Goal: Information Seeking & Learning: Learn about a topic

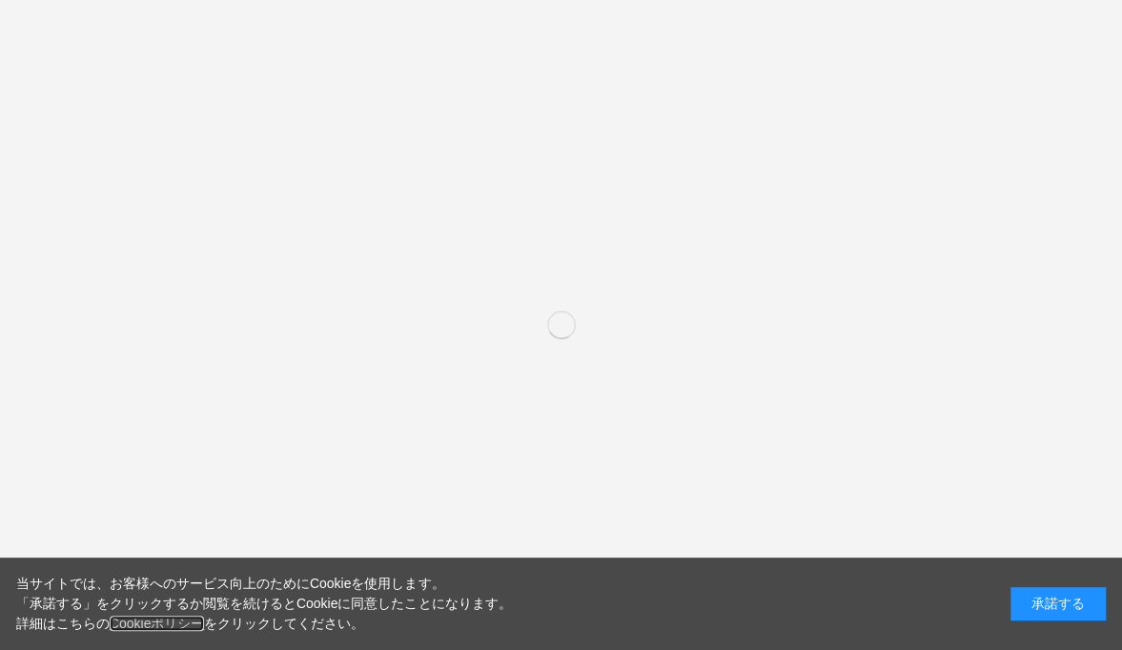
click at [159, 620] on link "Cookieポリシー" at bounding box center [157, 623] width 95 height 15
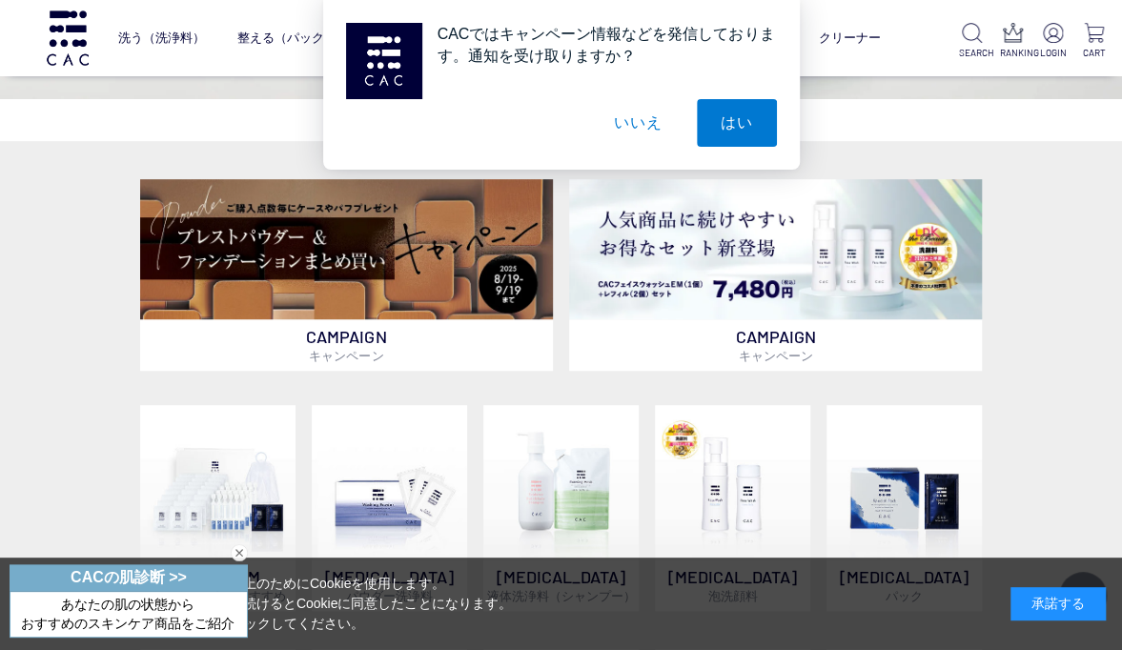
scroll to position [360, 0]
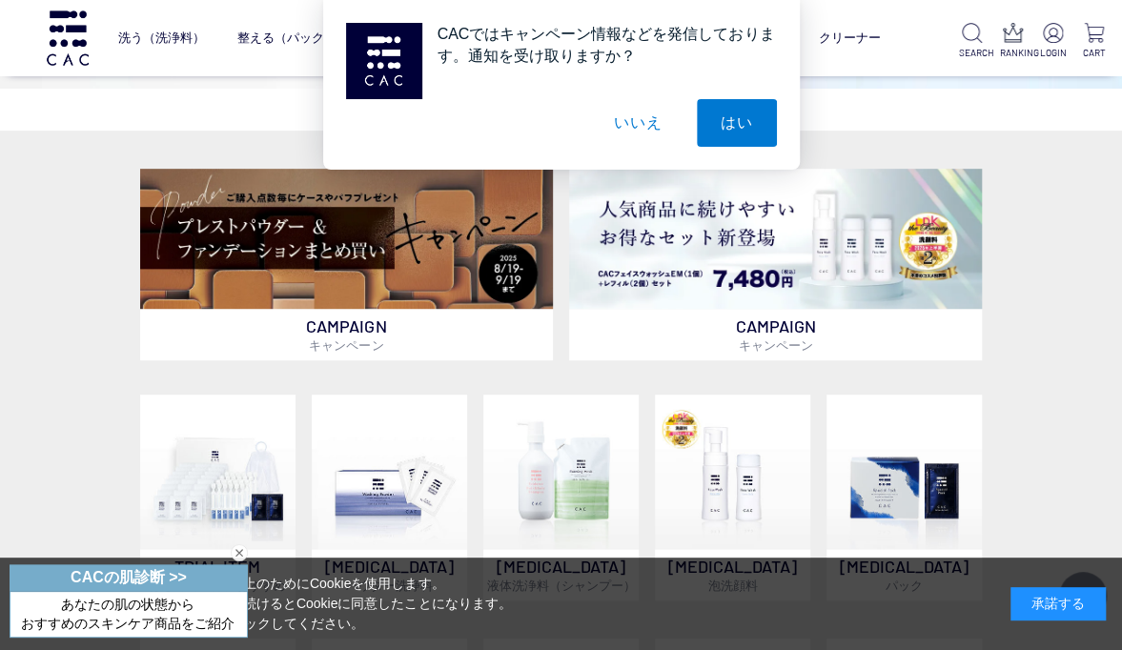
click at [622, 135] on button "いいえ" at bounding box center [637, 123] width 95 height 48
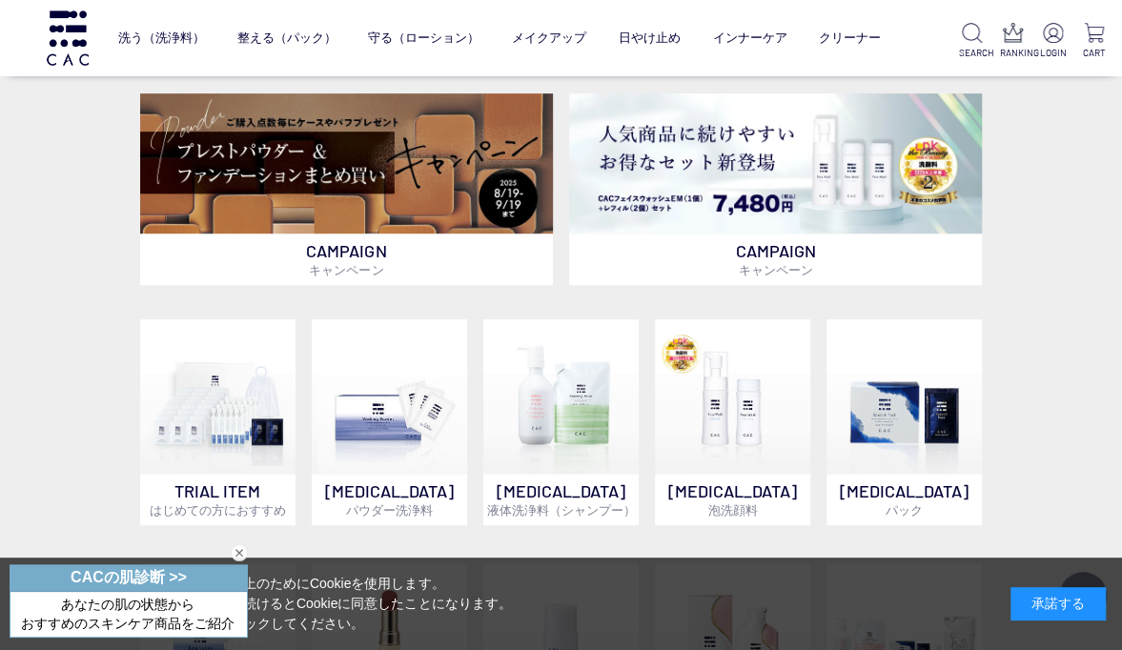
scroll to position [422, 0]
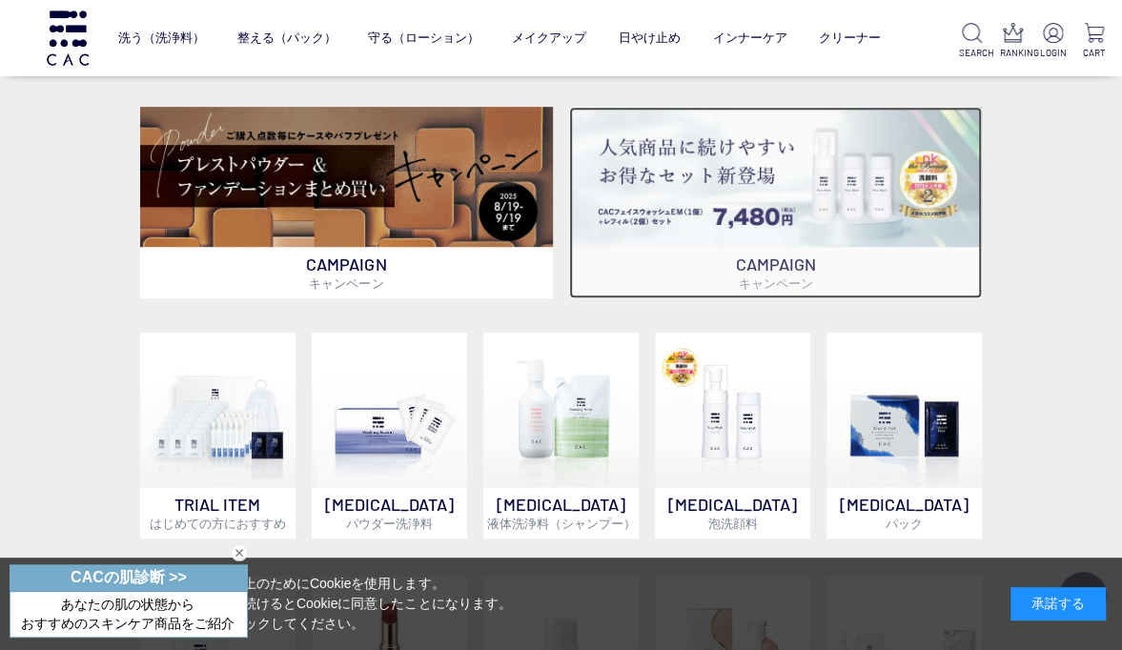
click at [631, 259] on p "CAMPAIGN キャンペーン" at bounding box center [775, 272] width 413 height 51
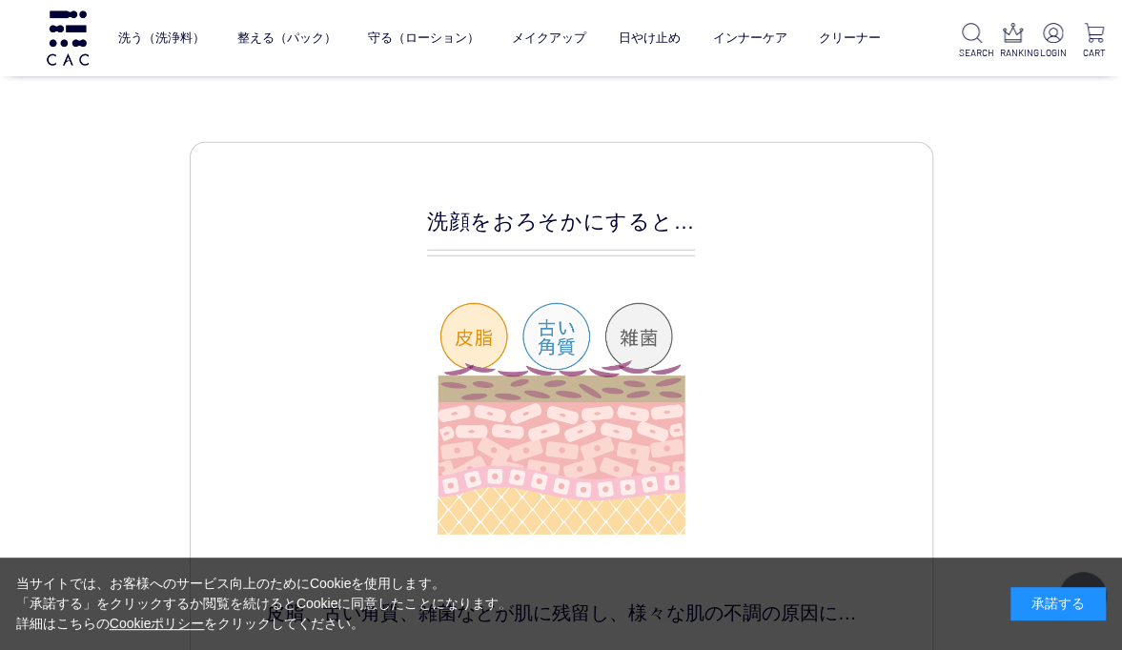
scroll to position [2373, 0]
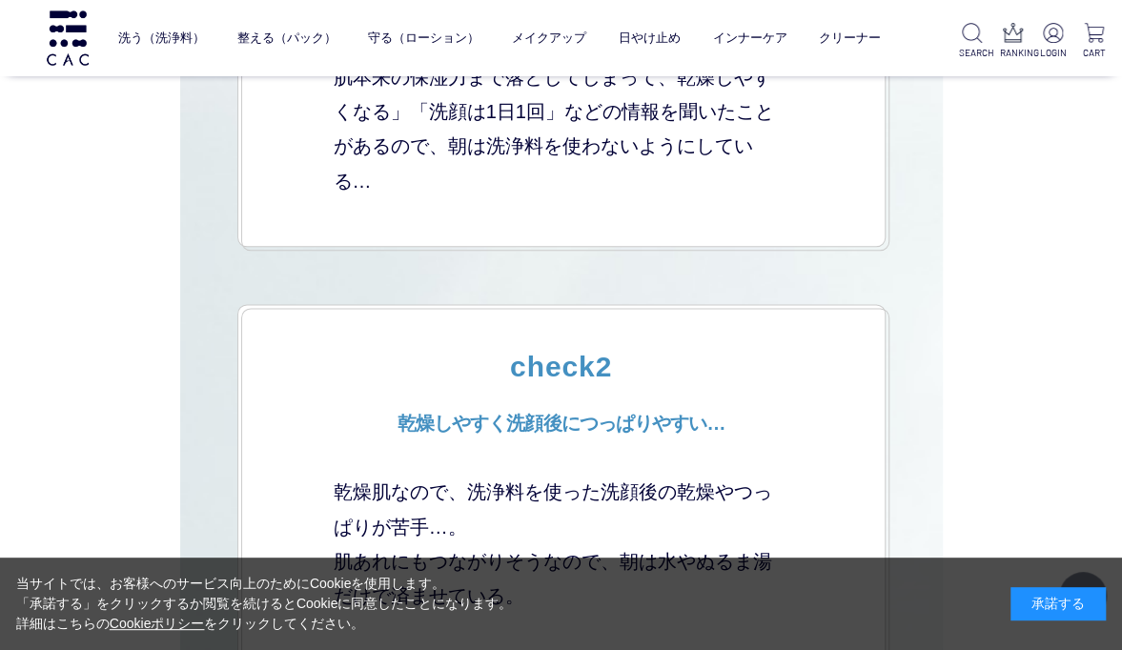
scroll to position [4356, 0]
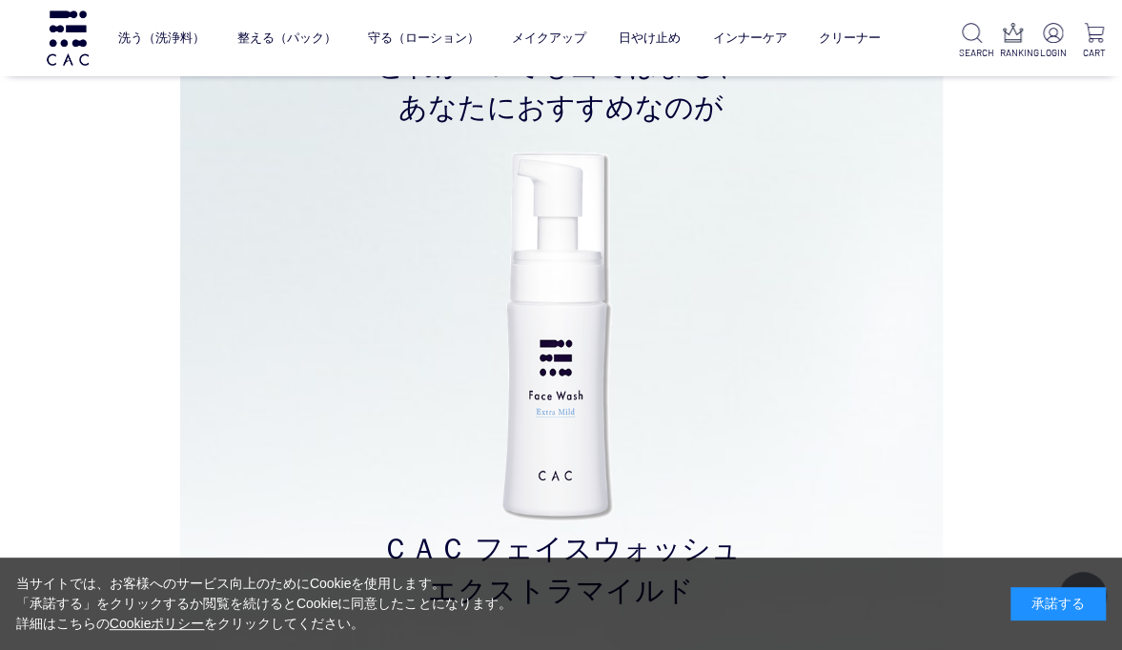
scroll to position [5430, 0]
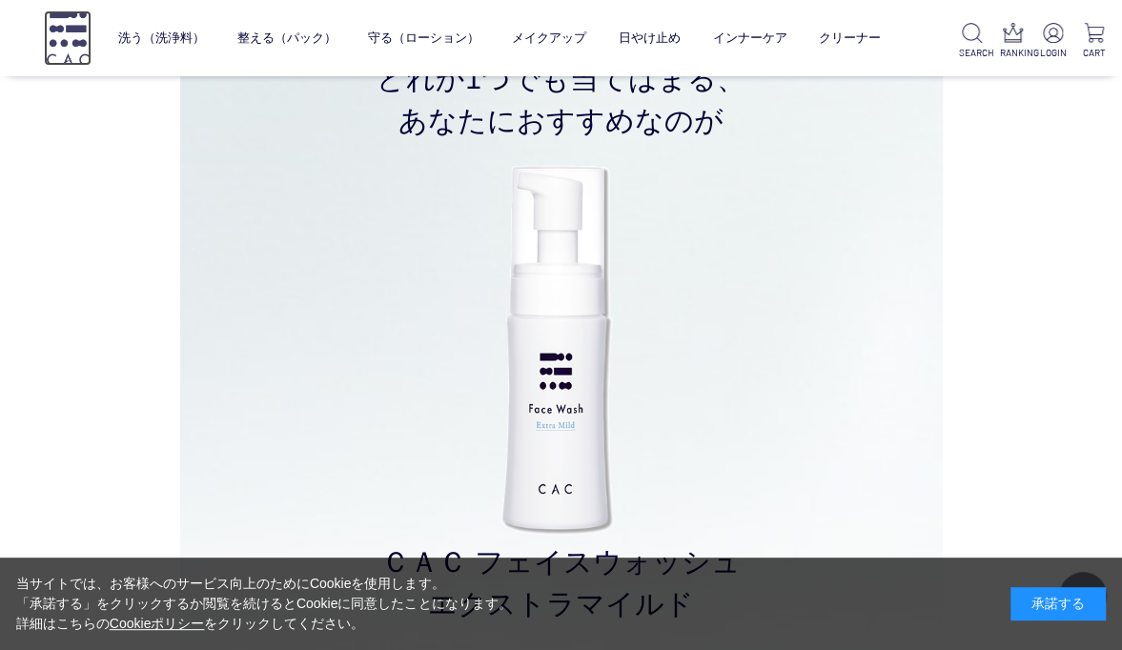
click at [51, 31] on img at bounding box center [68, 37] width 48 height 54
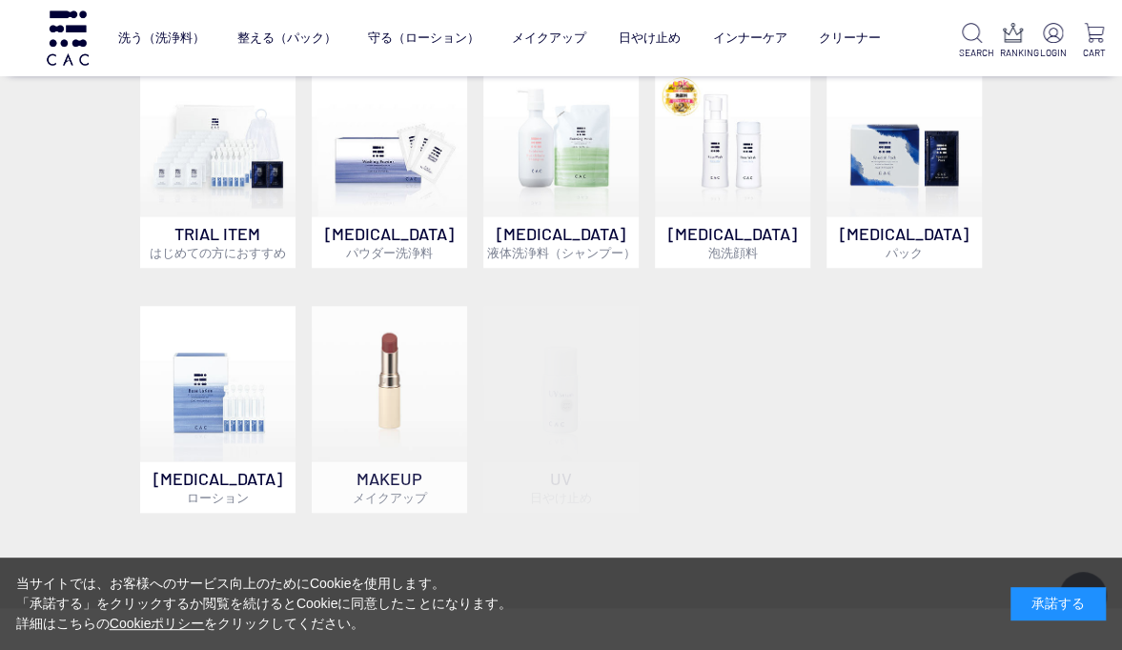
scroll to position [694, 0]
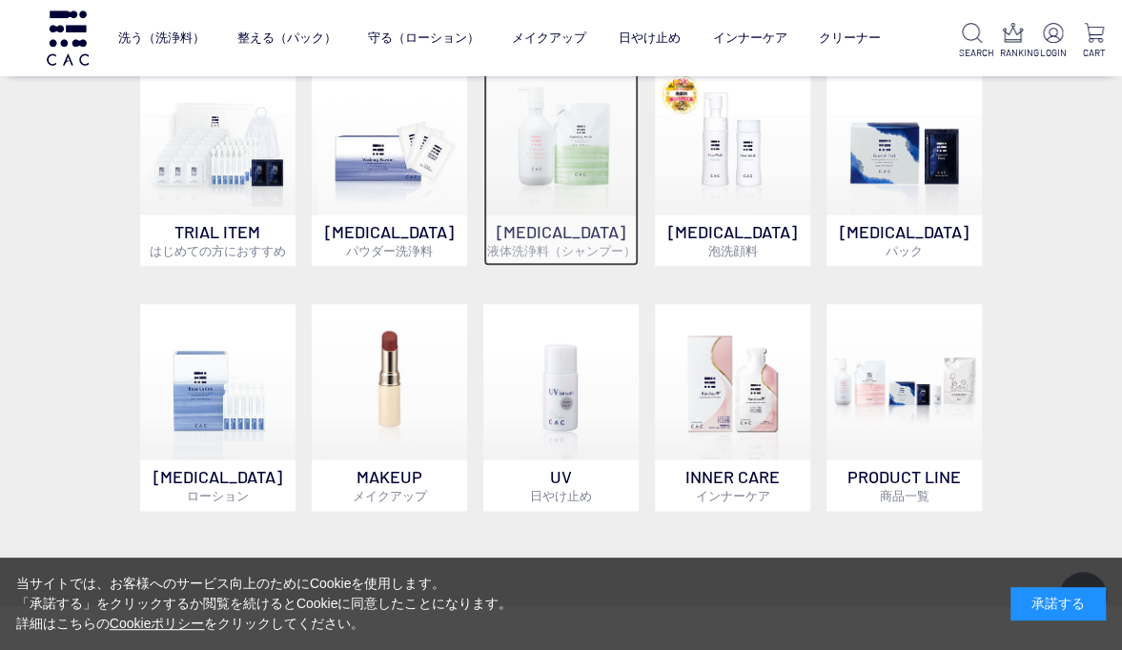
click at [558, 204] on img at bounding box center [561, 137] width 154 height 154
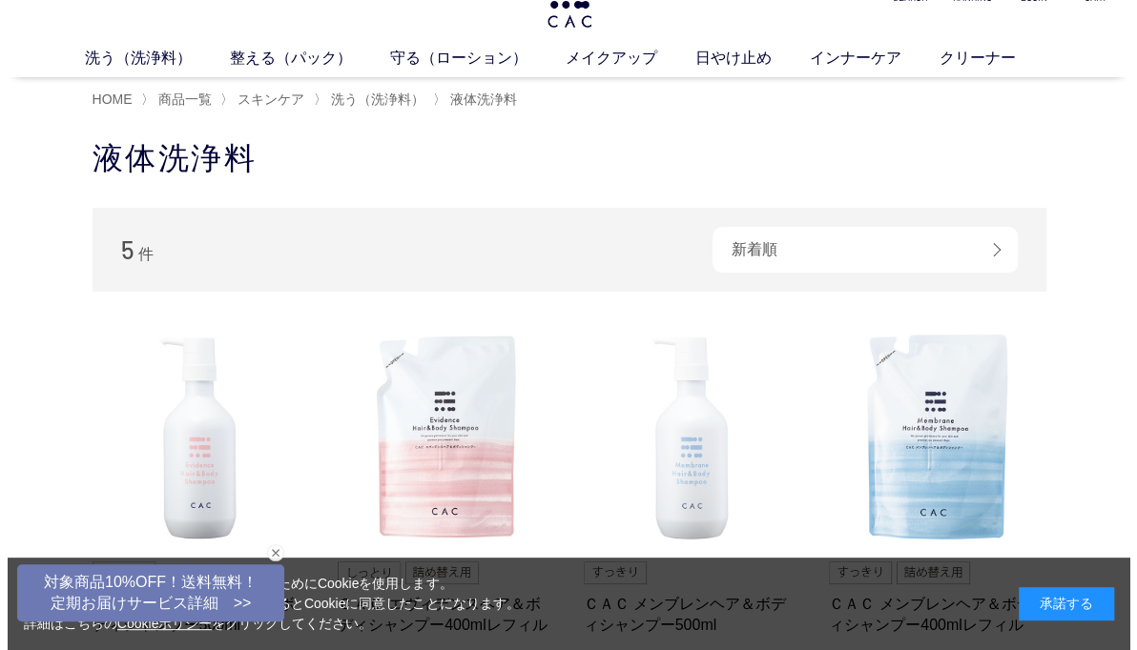
scroll to position [59, 0]
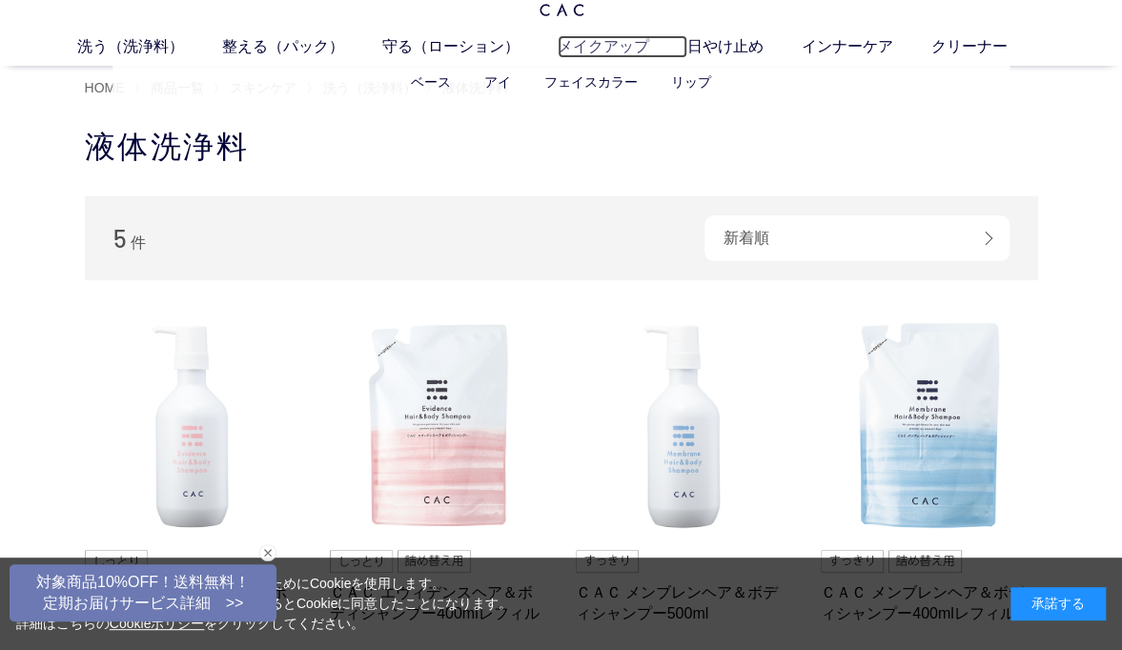
click at [625, 55] on link "メイクアップ" at bounding box center [623, 46] width 130 height 23
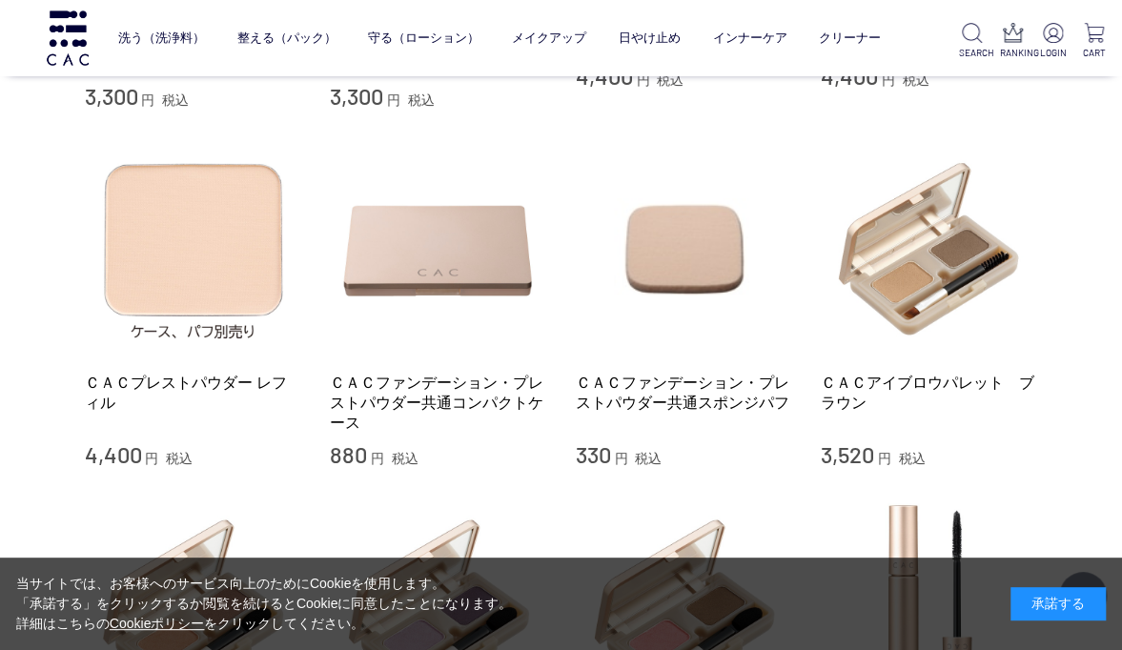
scroll to position [764, 0]
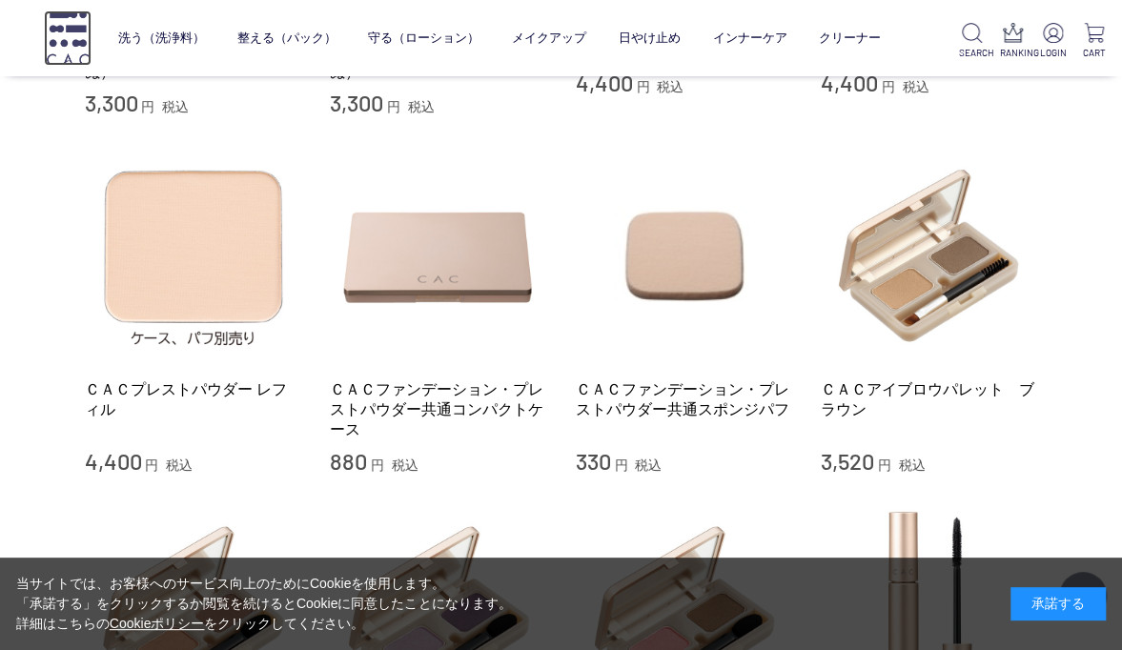
click at [69, 19] on img at bounding box center [68, 37] width 48 height 54
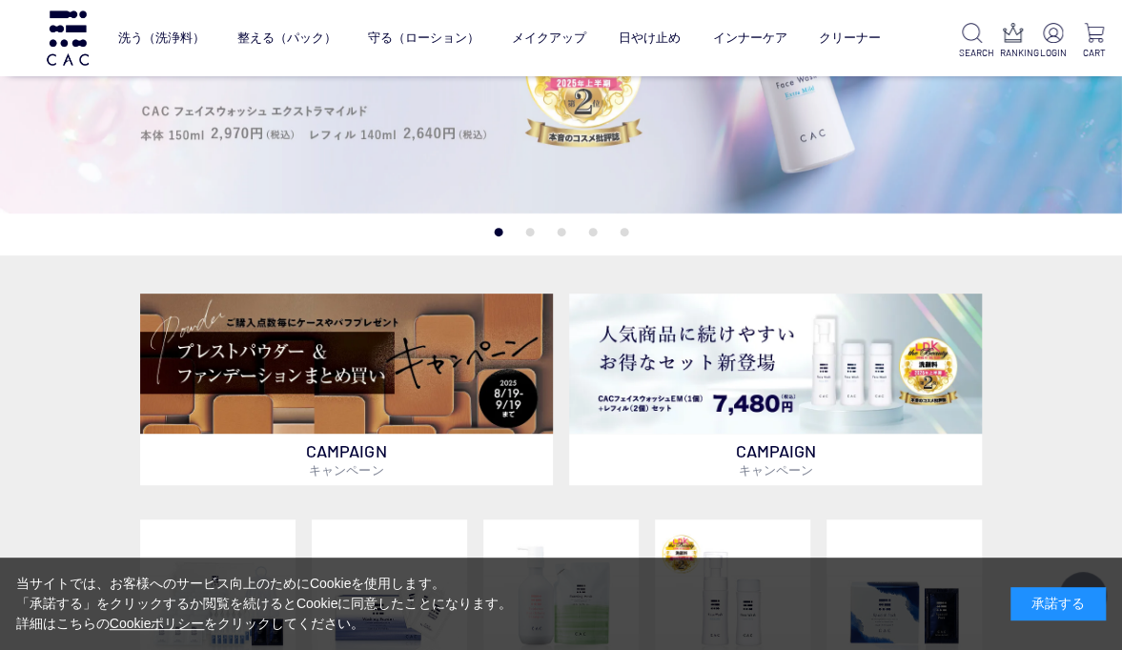
scroll to position [248, 0]
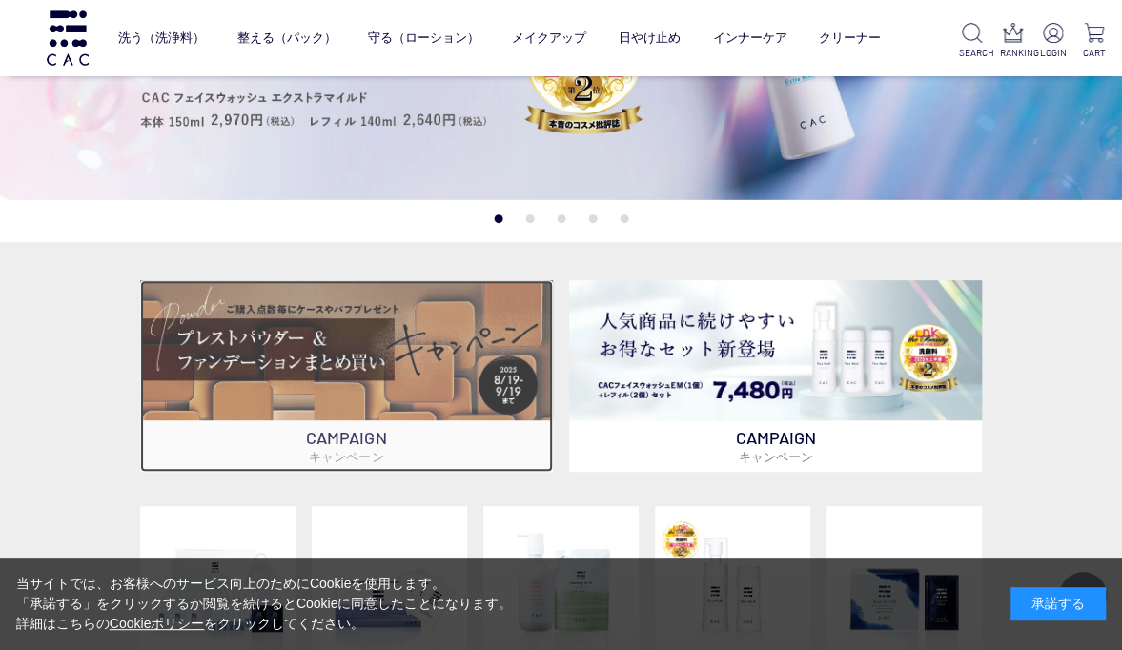
click at [328, 444] on p "CAMPAIGN キャンペーン" at bounding box center [346, 446] width 413 height 51
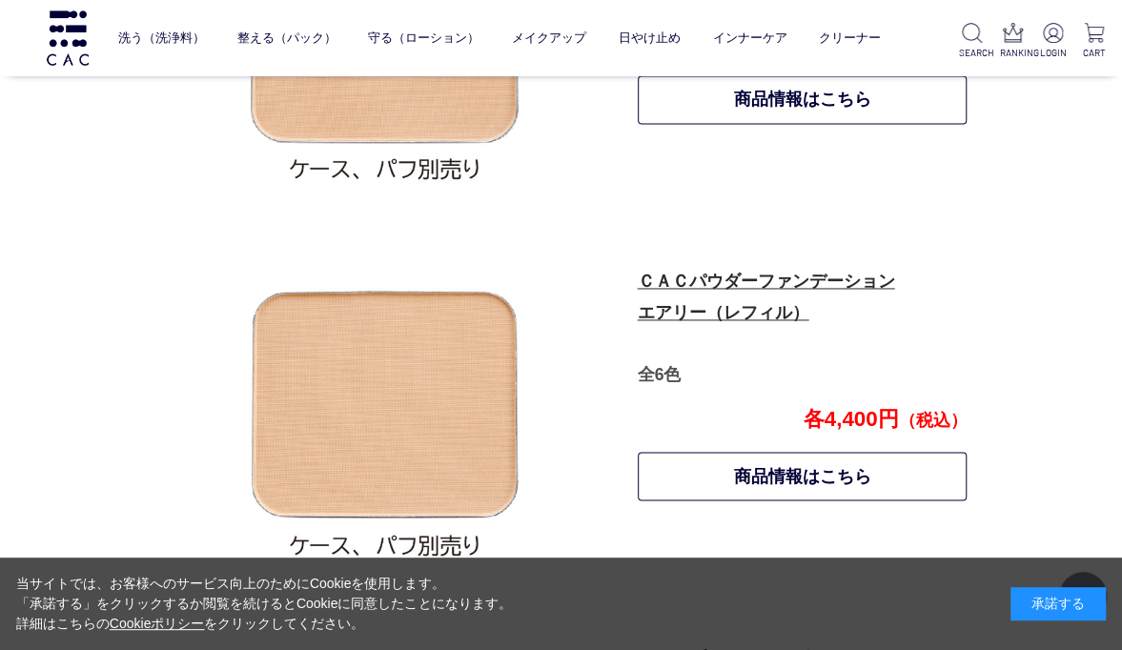
scroll to position [1230, 0]
click at [711, 488] on link "商品情報はこちら" at bounding box center [803, 476] width 330 height 49
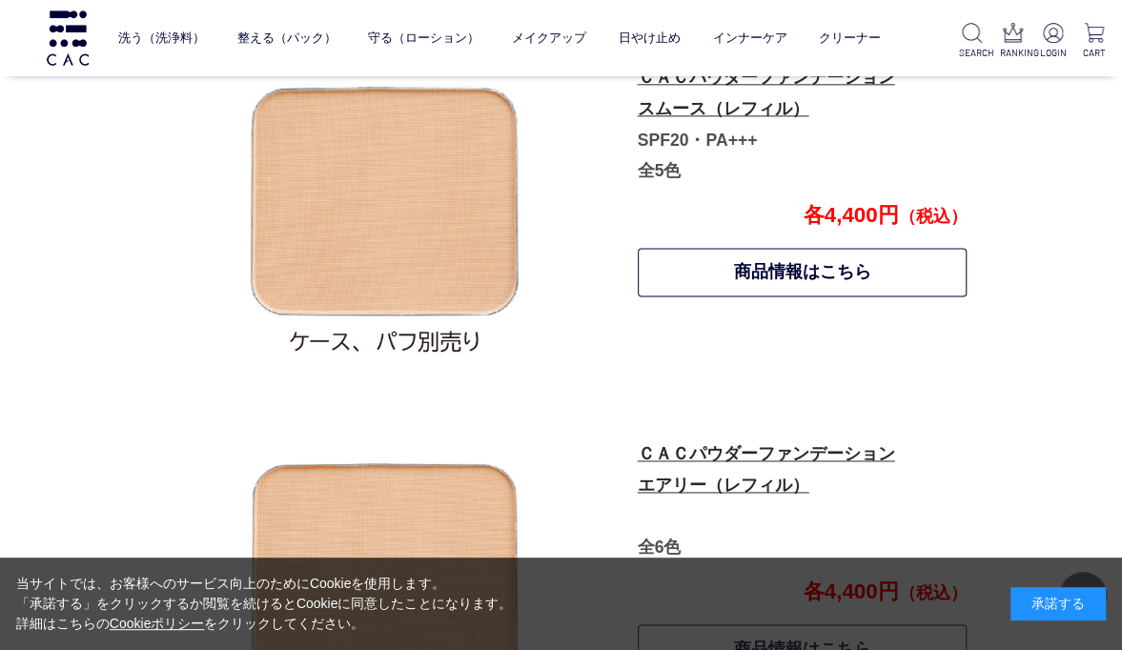
scroll to position [1063, 0]
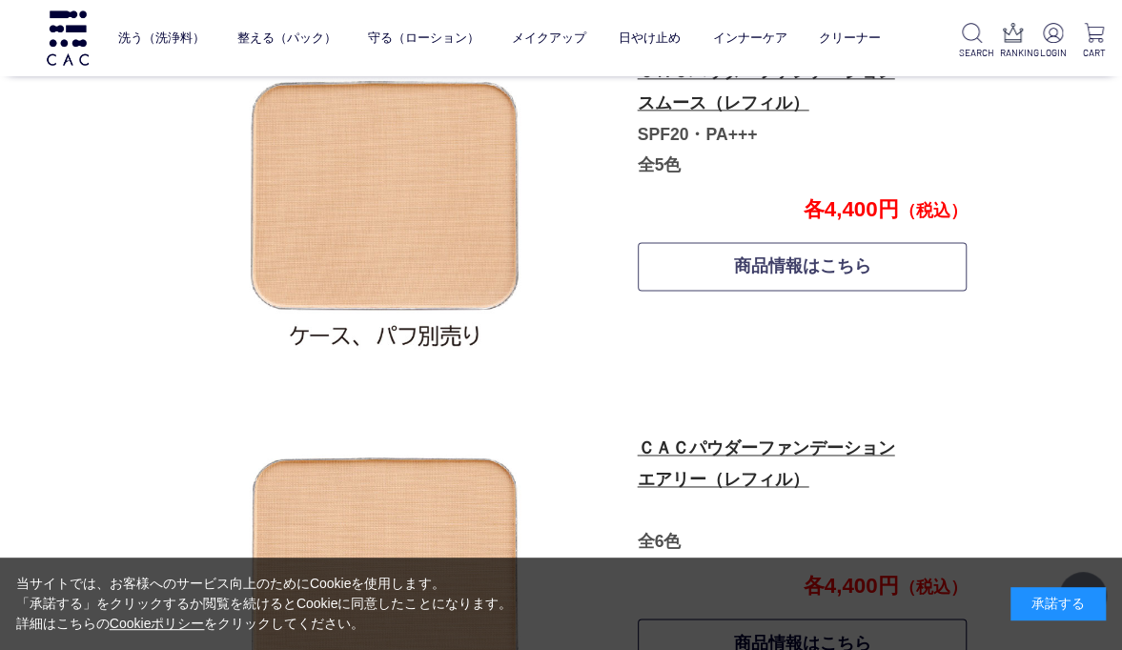
click at [708, 269] on link "商品情報はこちら" at bounding box center [803, 266] width 330 height 49
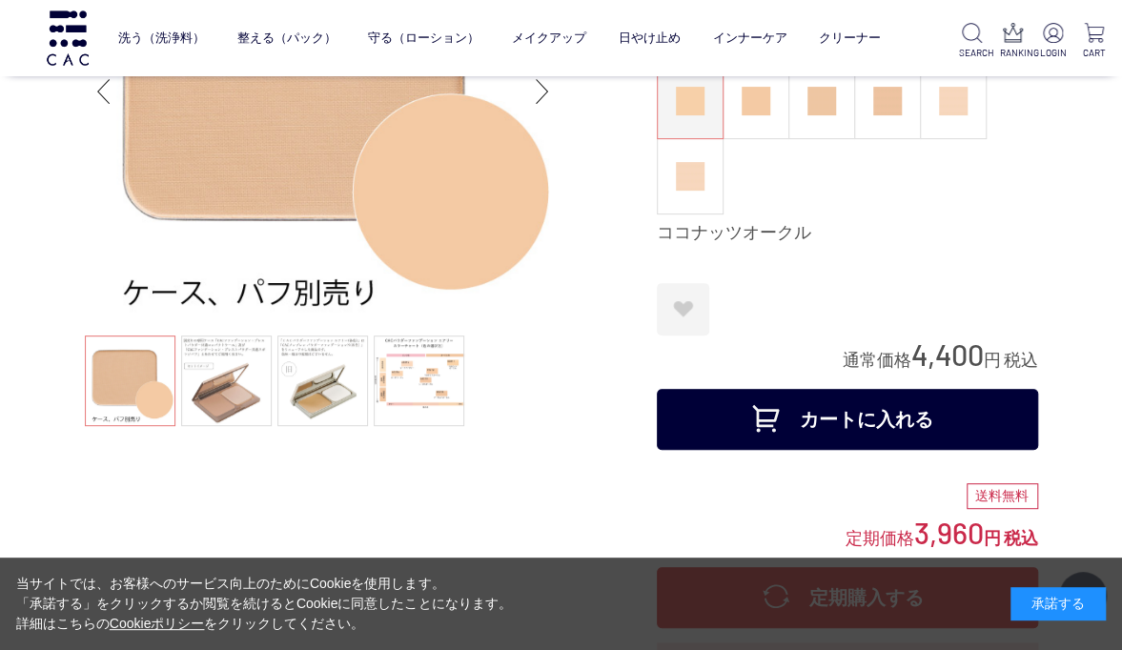
scroll to position [223, 0]
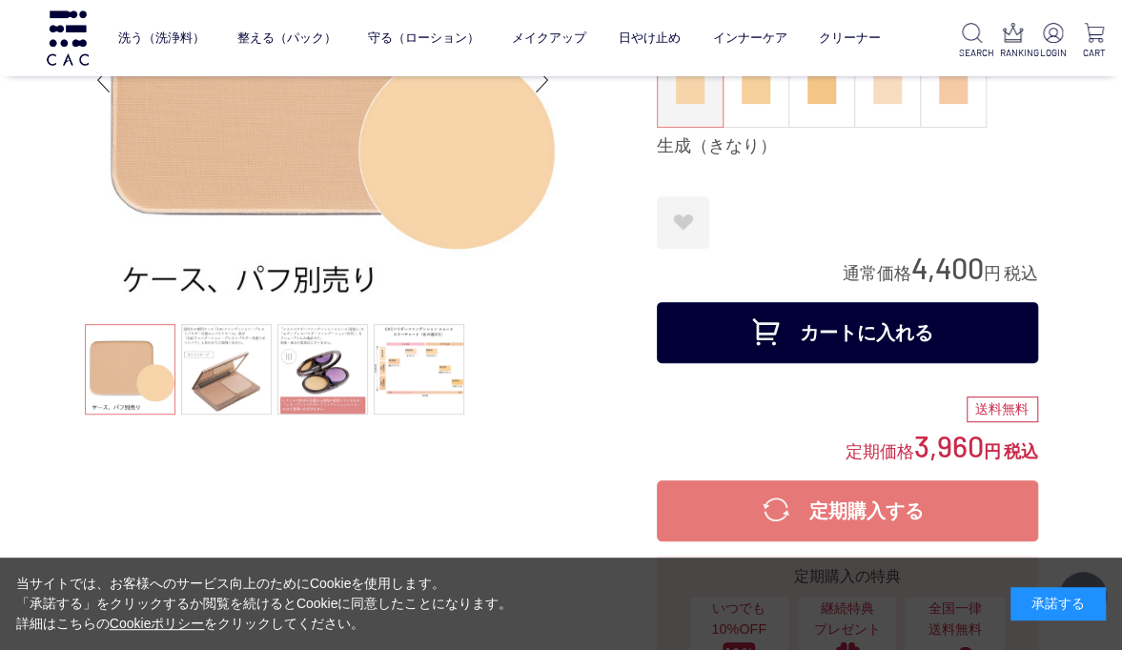
scroll to position [229, 0]
click at [427, 360] on link at bounding box center [419, 369] width 91 height 91
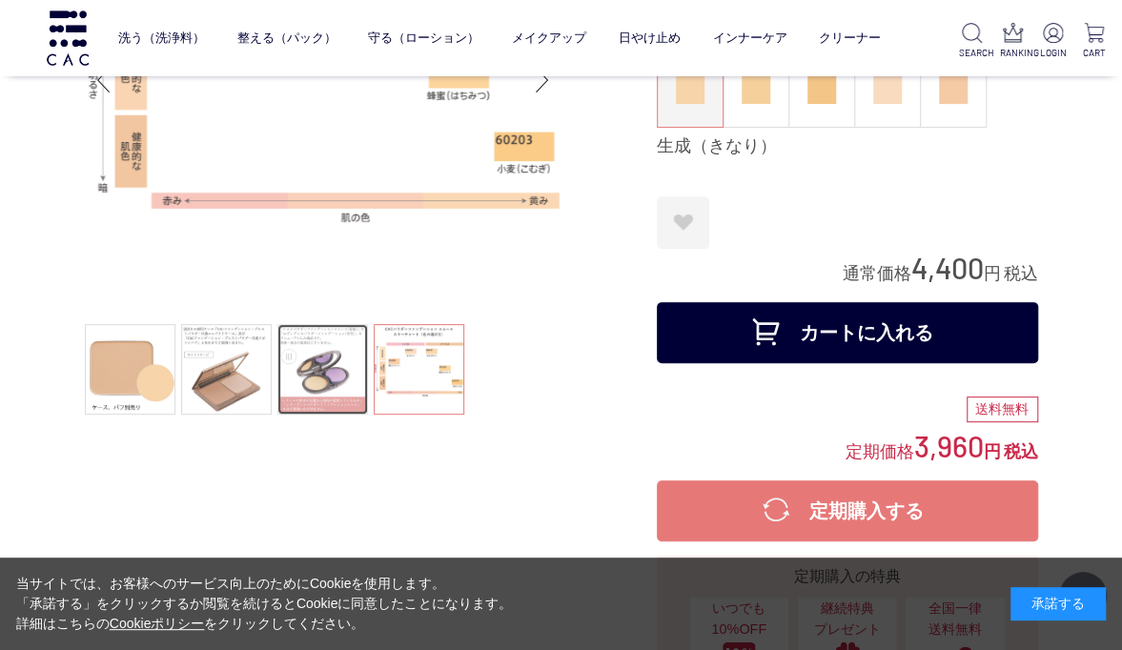
click at [334, 371] on link at bounding box center [323, 369] width 91 height 91
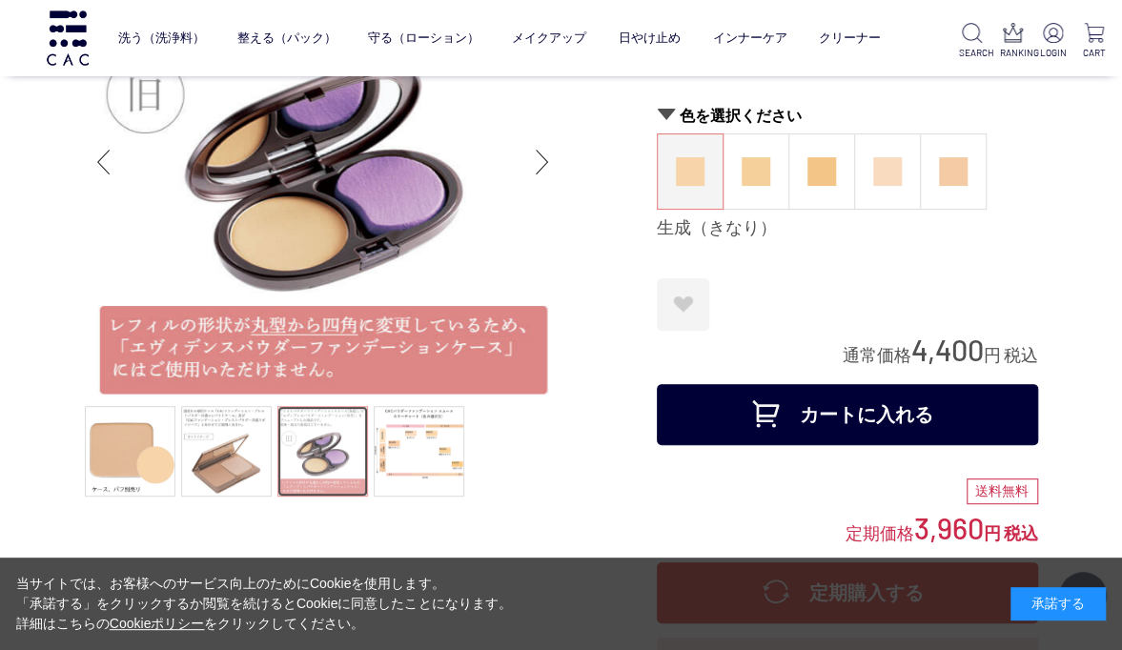
scroll to position [141, 0]
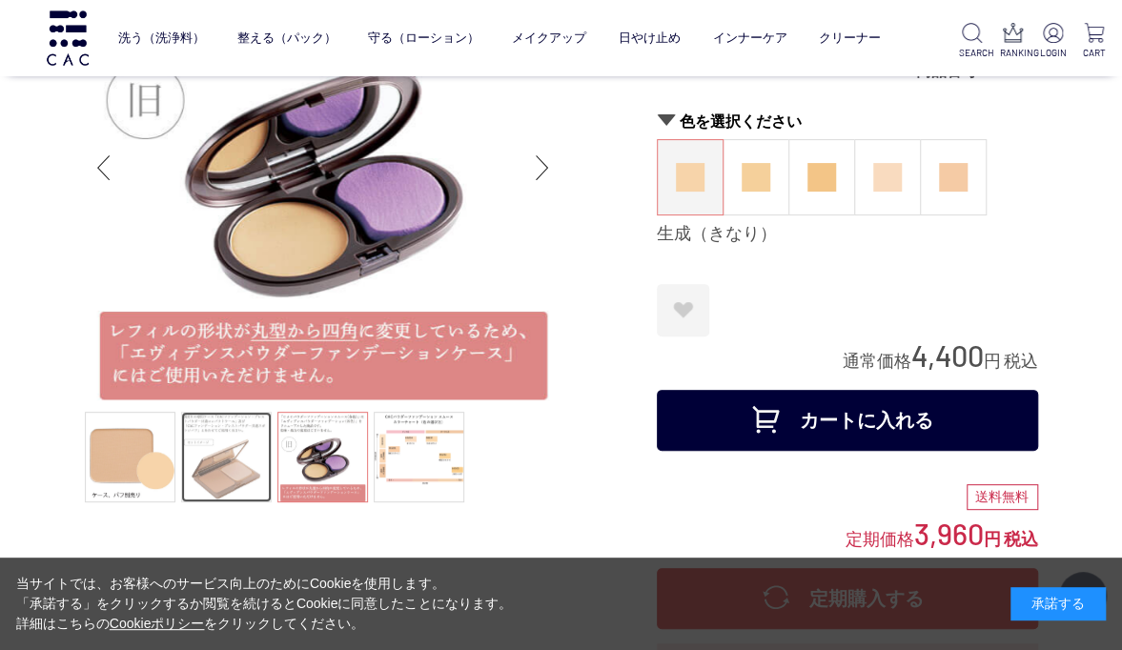
click at [232, 475] on link at bounding box center [226, 457] width 91 height 91
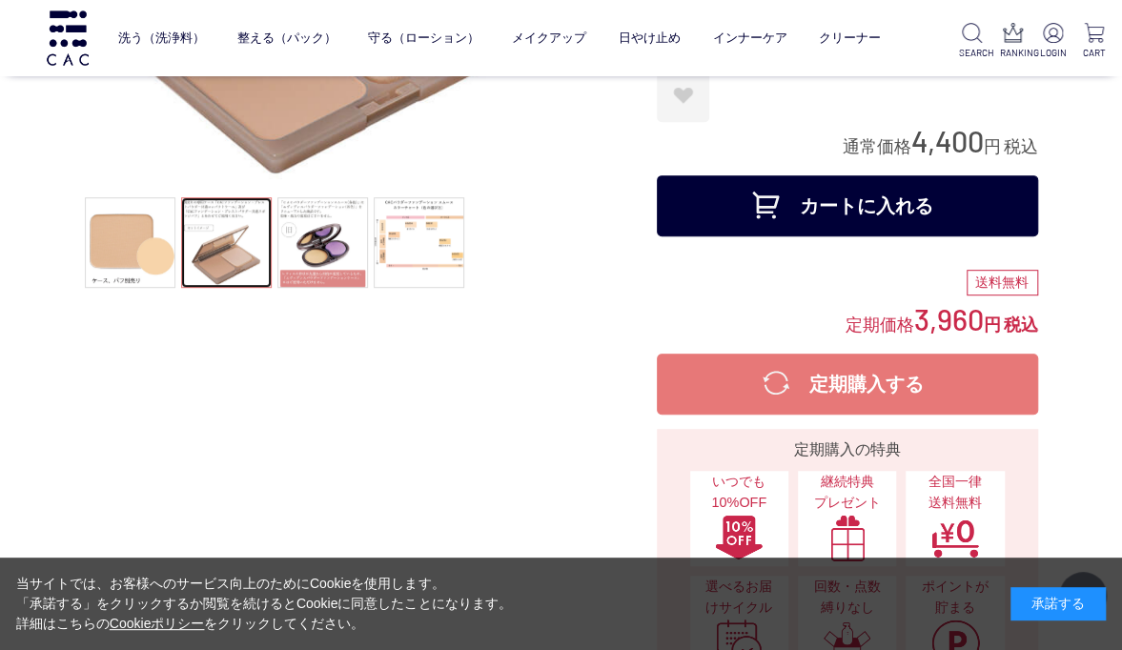
scroll to position [358, 0]
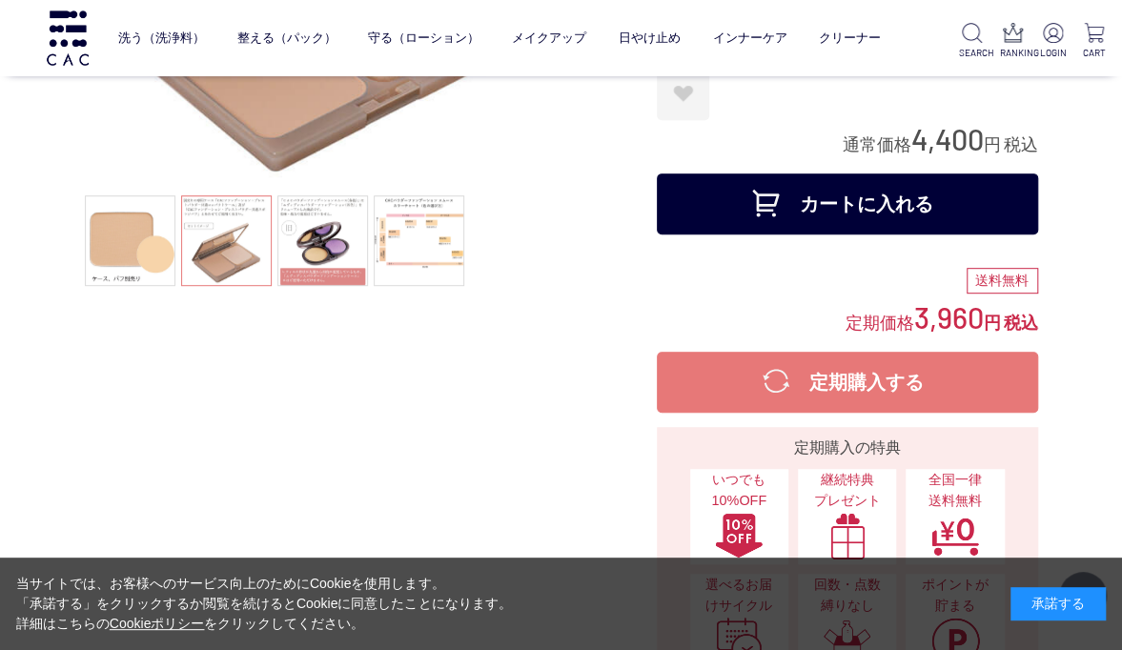
click at [183, 366] on div at bounding box center [371, 212] width 572 height 999
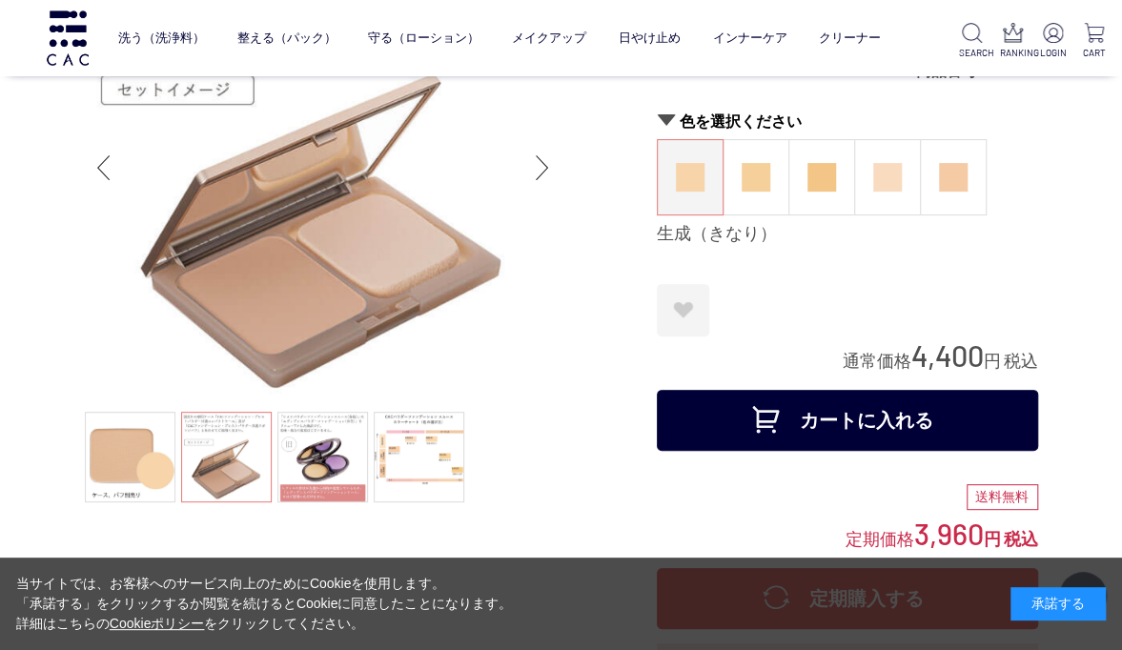
scroll to position [153, 0]
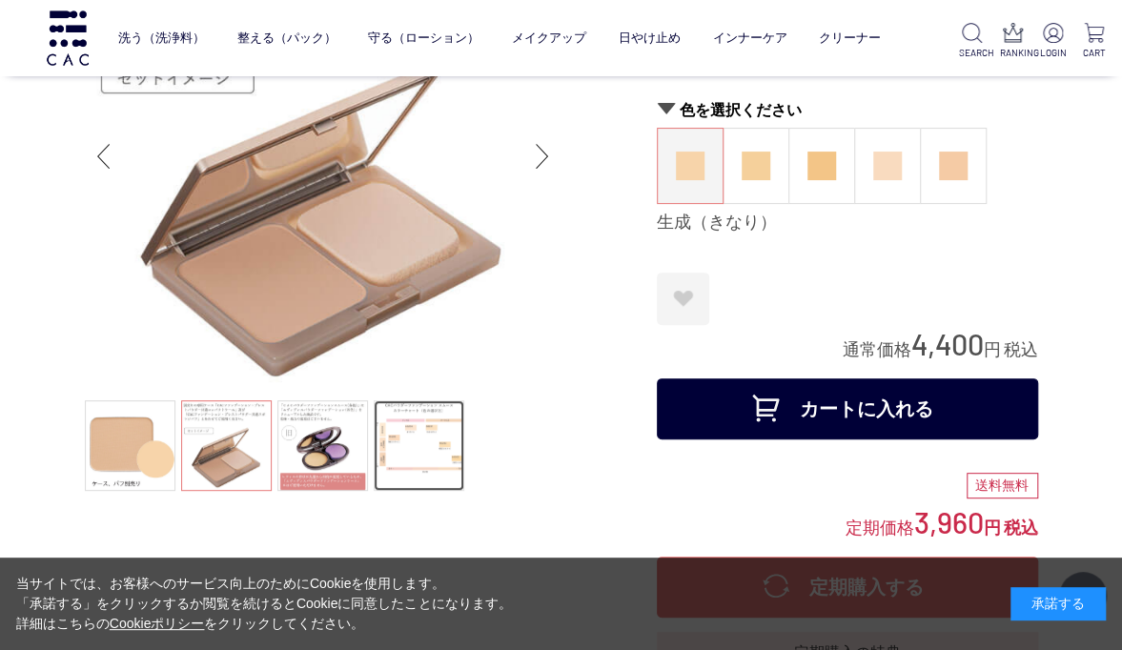
click at [414, 440] on link at bounding box center [419, 446] width 91 height 91
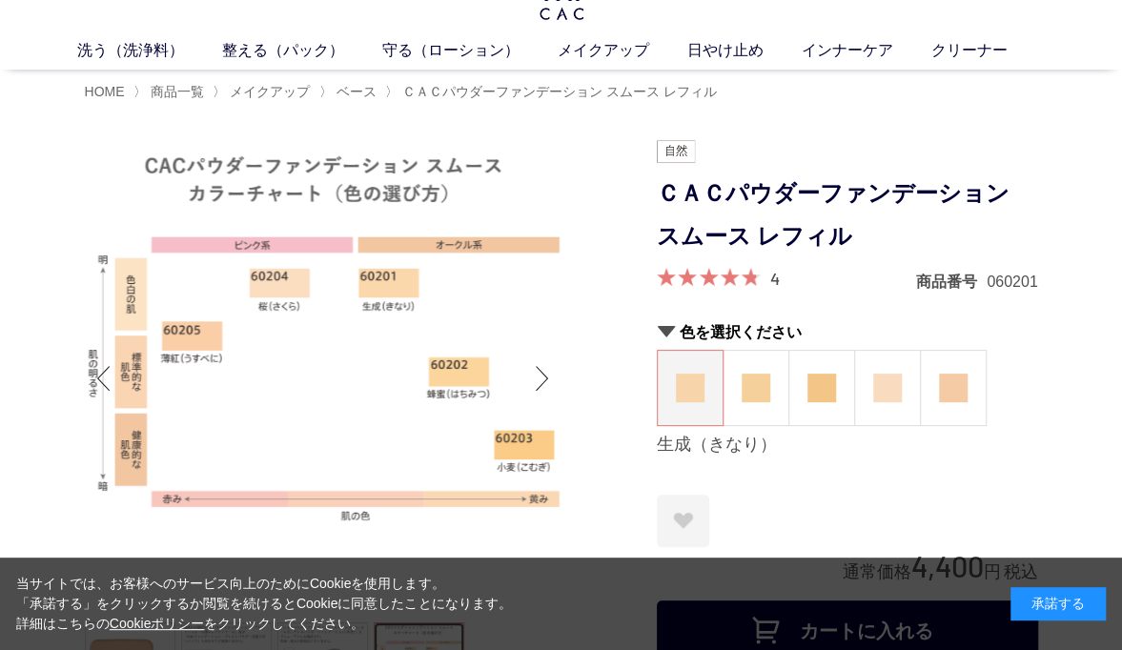
scroll to position [38, 0]
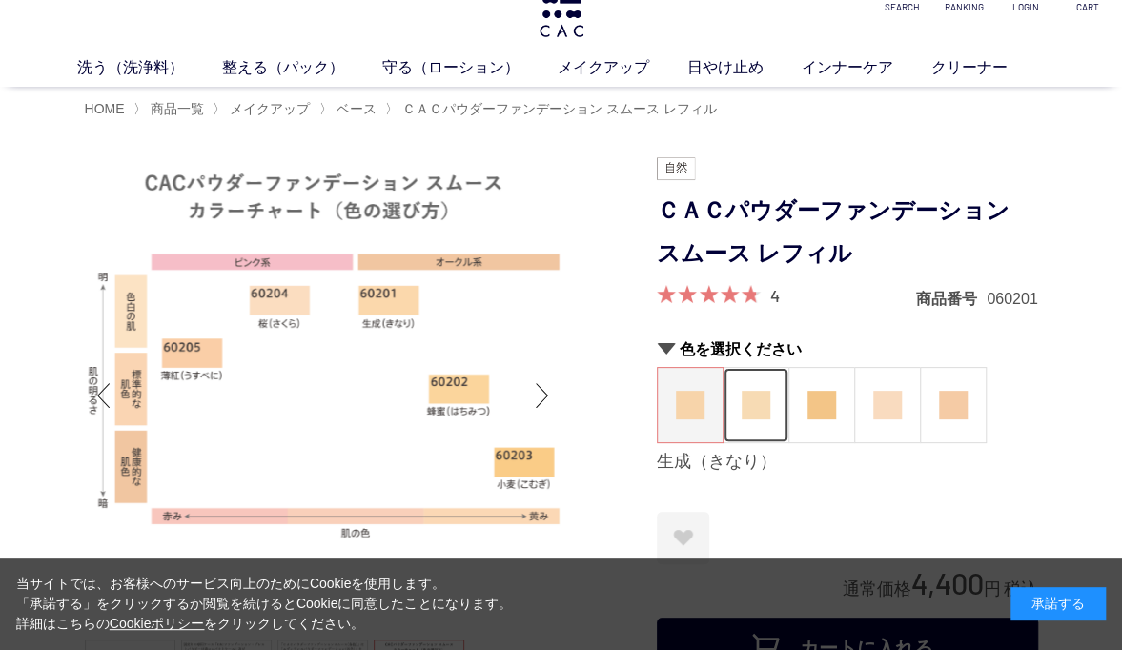
click at [753, 426] on figure at bounding box center [756, 405] width 65 height 74
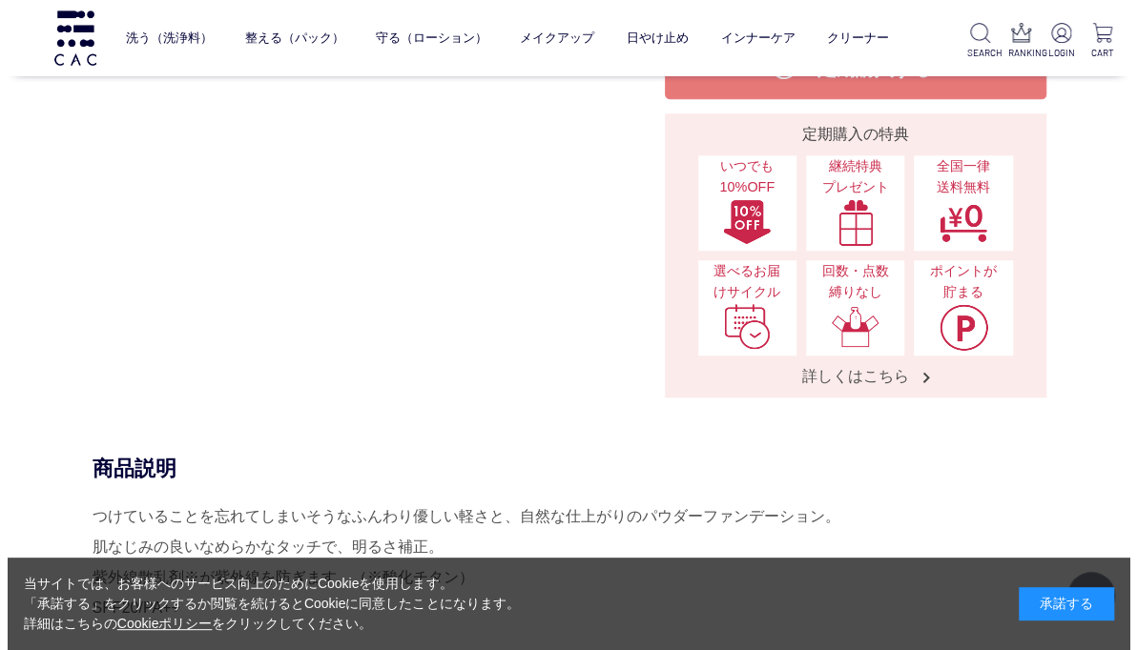
scroll to position [668, 0]
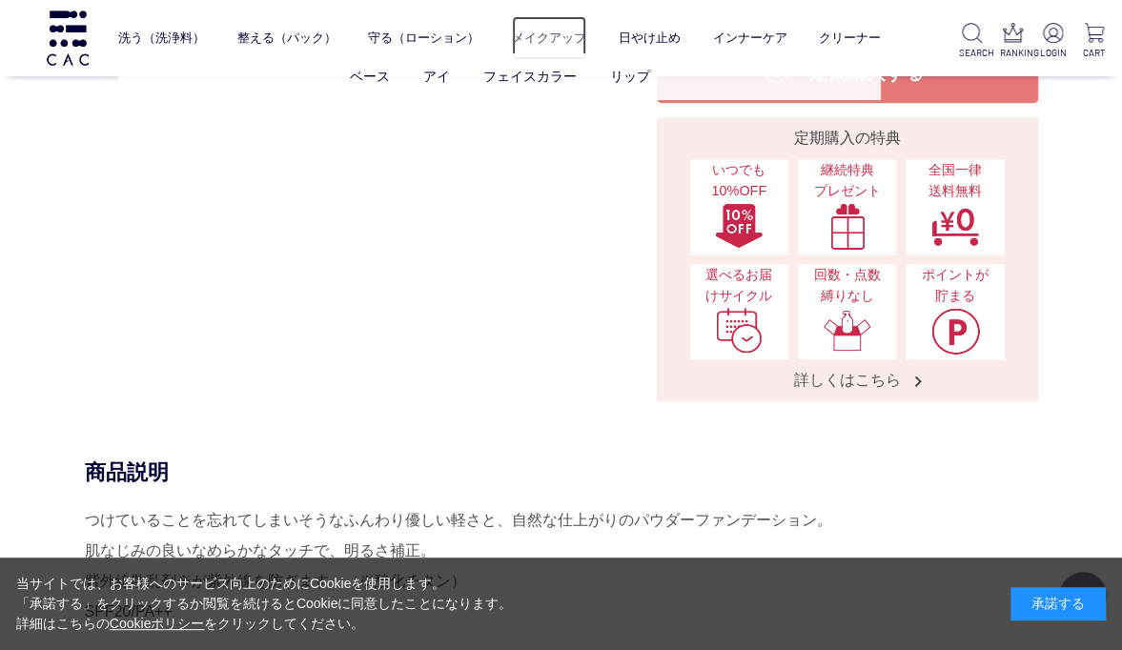
click at [535, 38] on link "メイクアップ" at bounding box center [549, 38] width 74 height 45
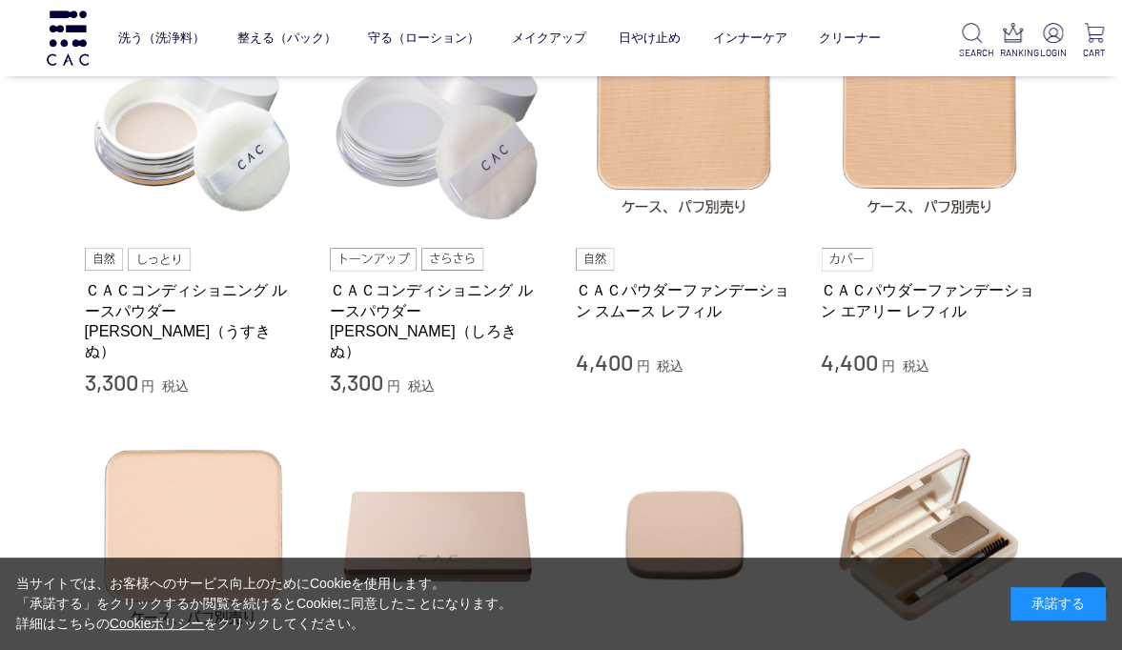
scroll to position [485, 0]
click at [108, 252] on img at bounding box center [104, 258] width 39 height 23
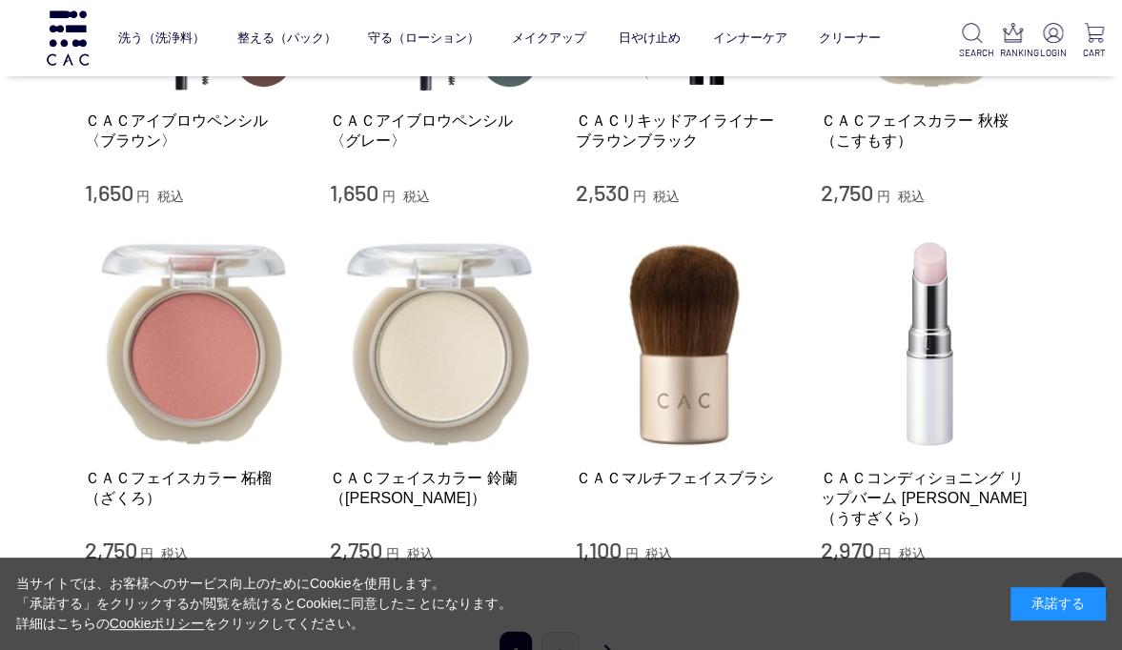
scroll to position [1752, 0]
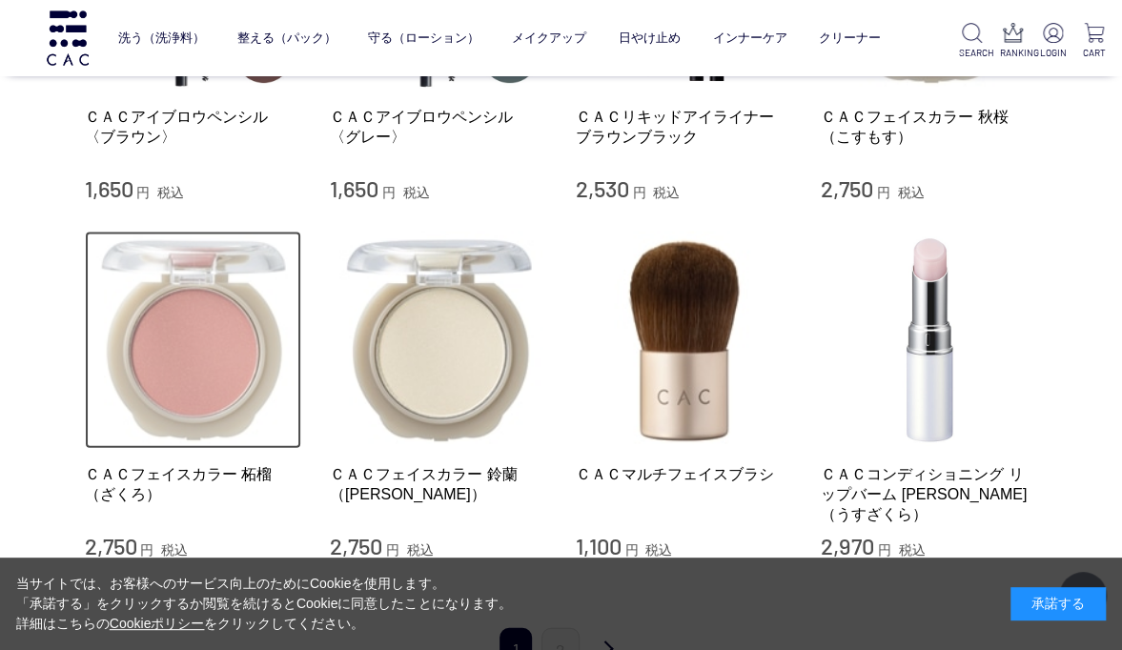
click at [106, 278] on img at bounding box center [193, 340] width 217 height 217
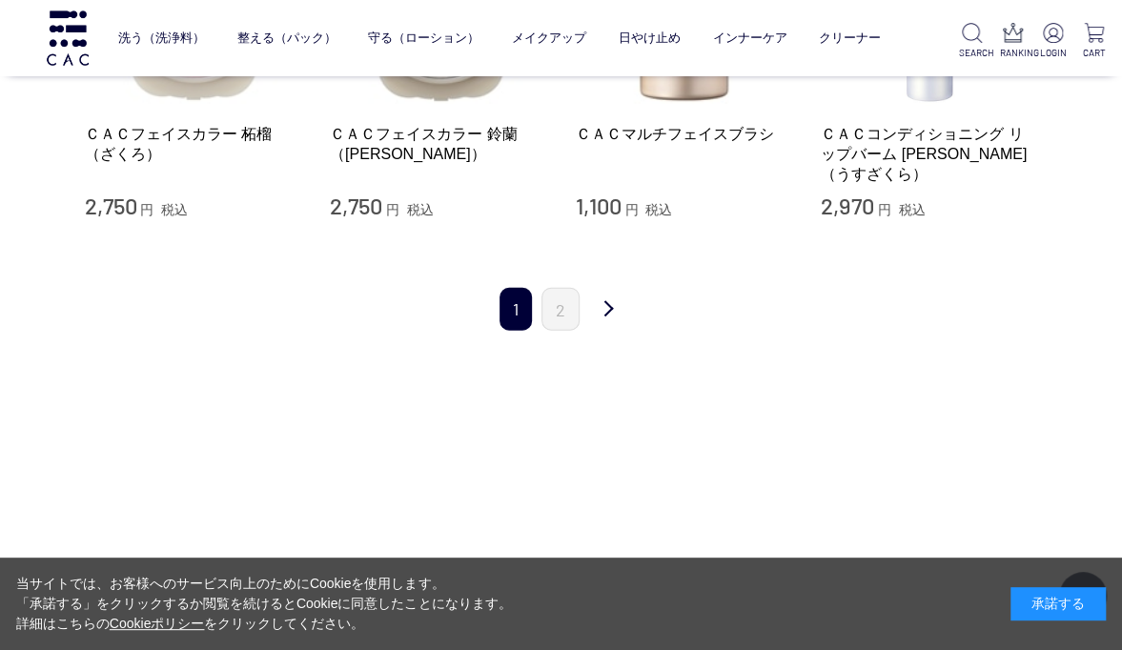
scroll to position [2095, 0]
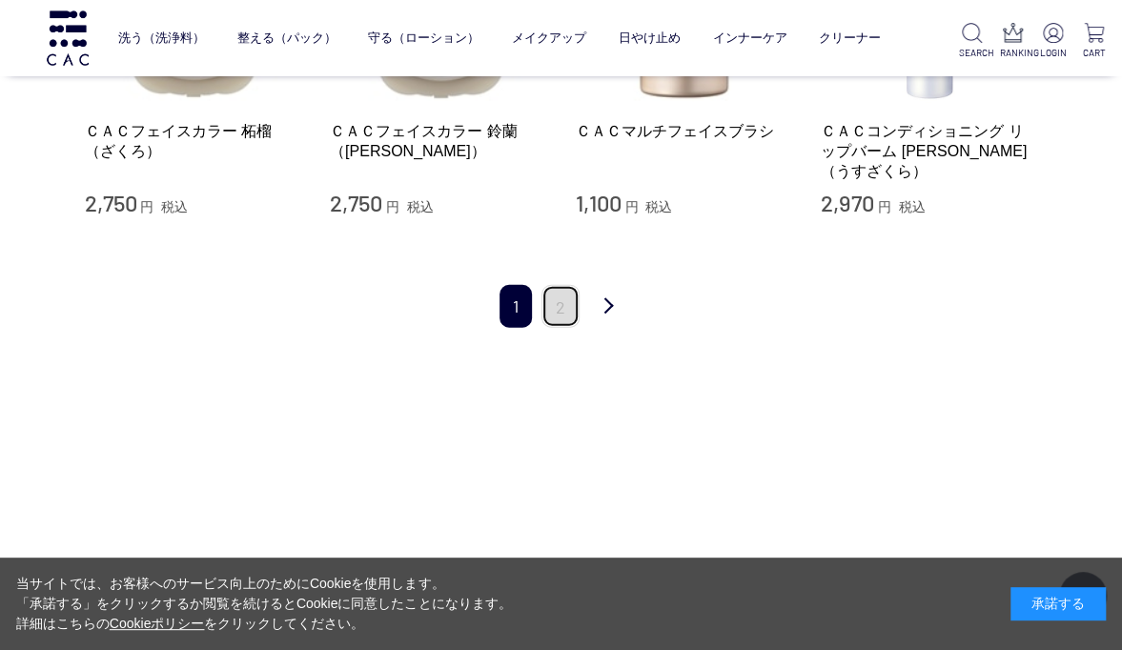
click at [559, 285] on link "2" at bounding box center [561, 306] width 38 height 43
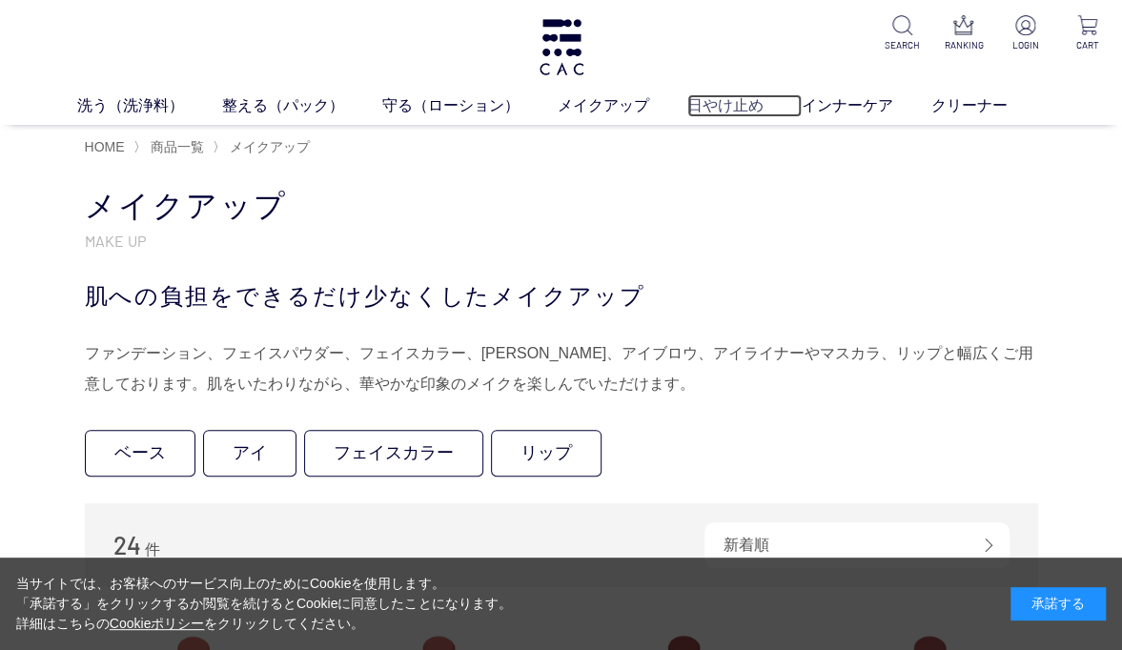
click at [717, 101] on link "日やけ止め" at bounding box center [745, 105] width 114 height 23
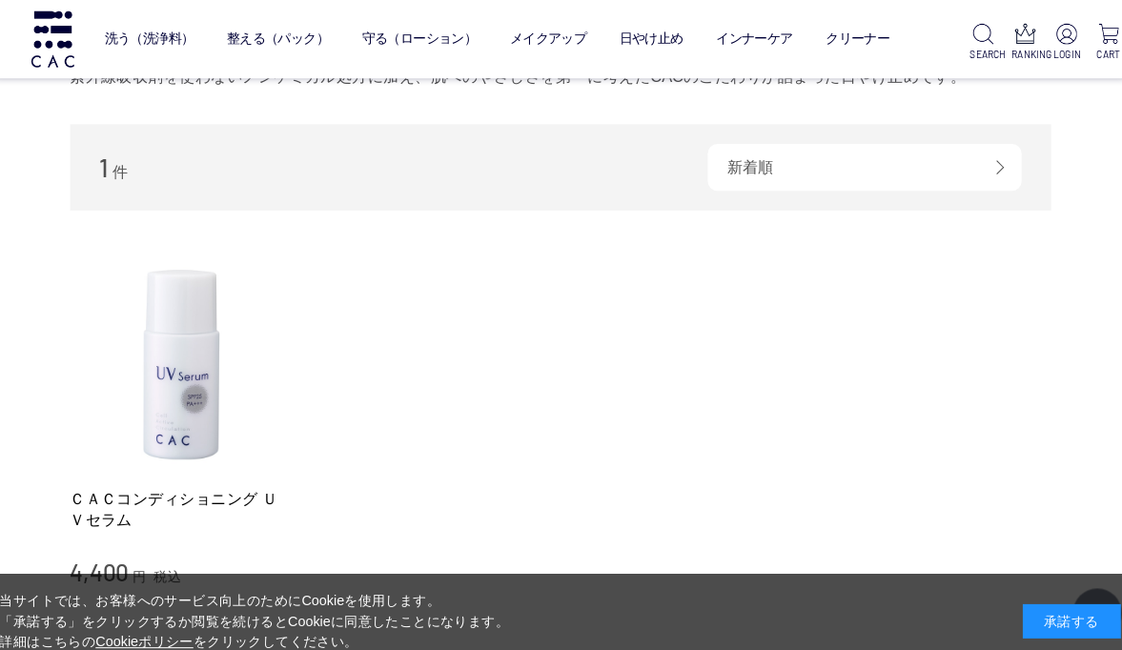
scroll to position [147, 0]
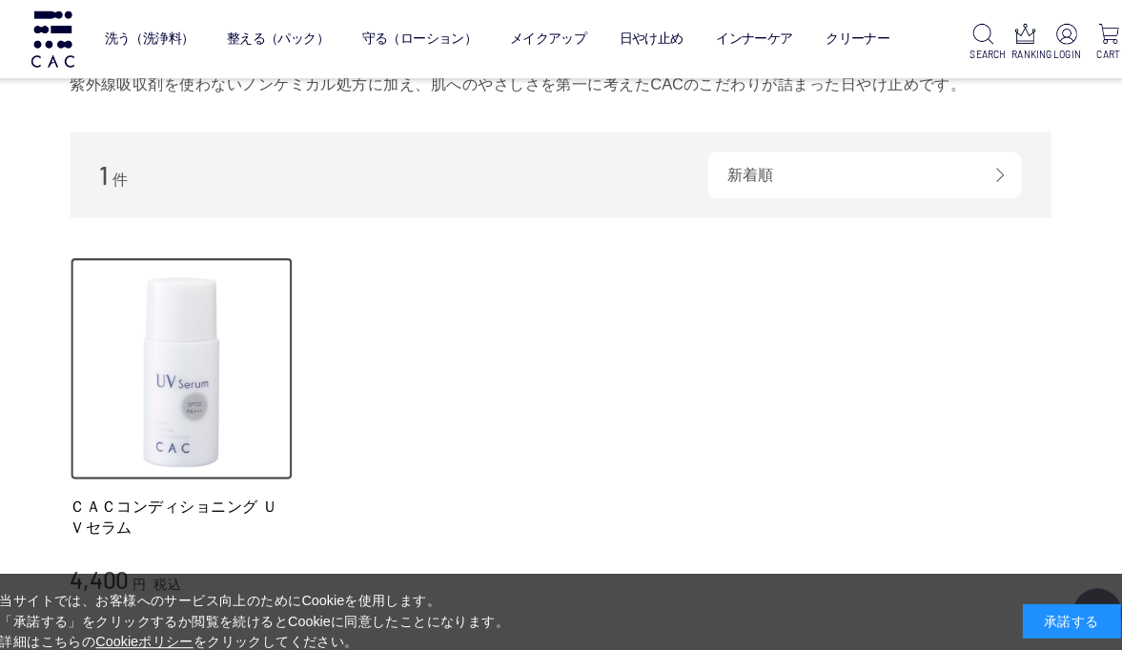
click at [188, 387] on img at bounding box center [193, 358] width 217 height 217
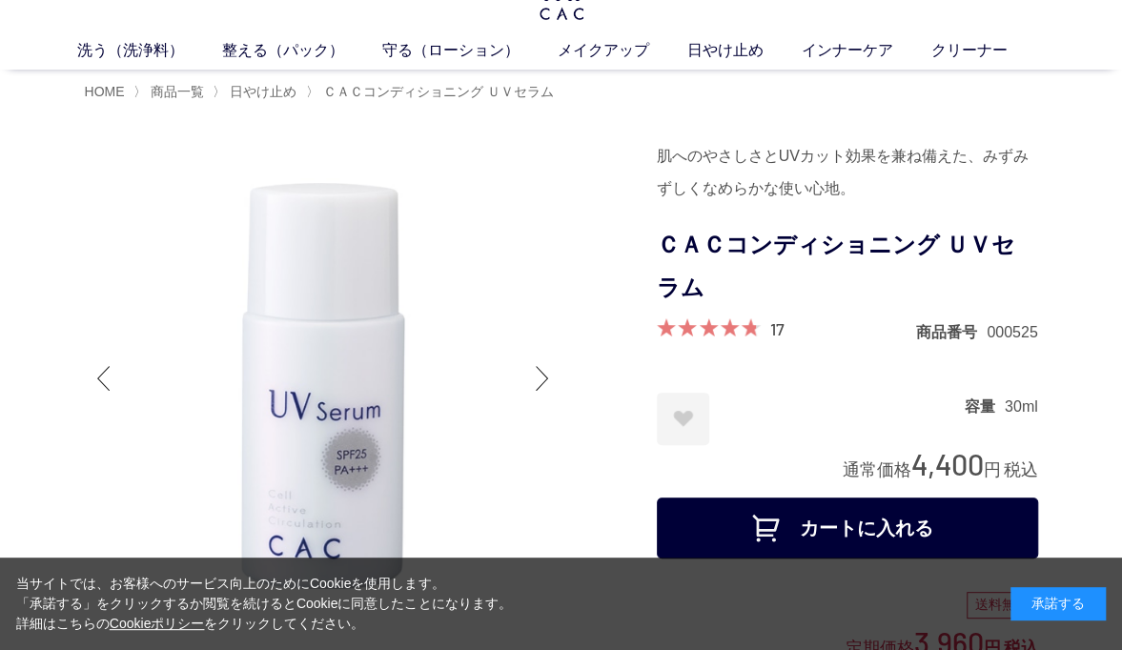
scroll to position [45, 0]
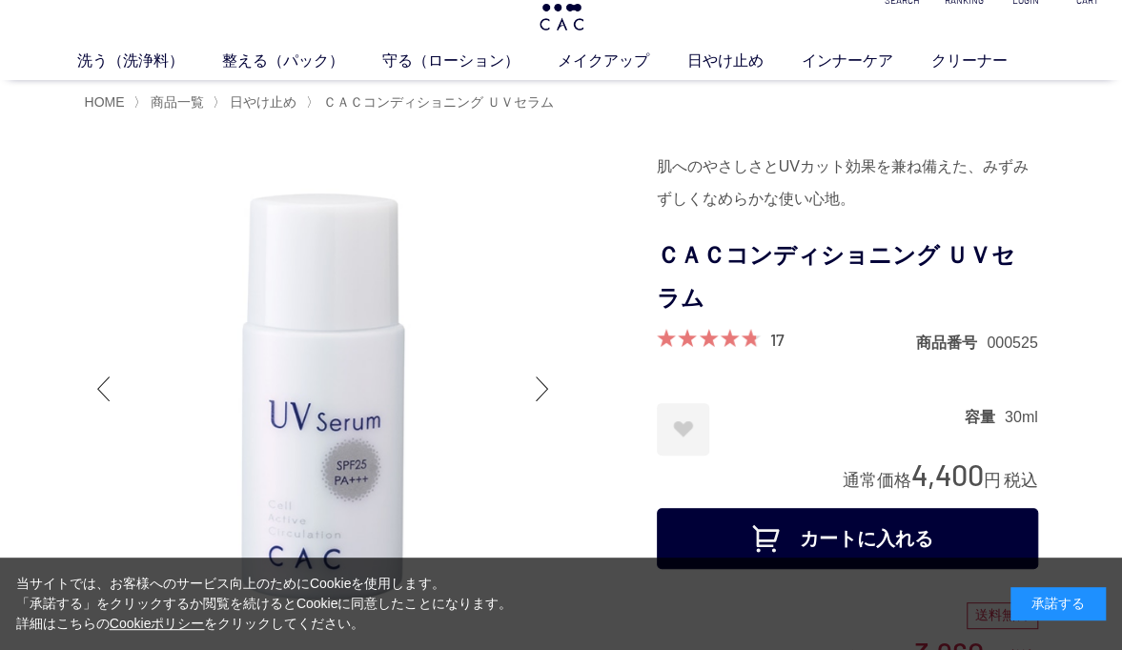
click at [725, 340] on span at bounding box center [707, 338] width 100 height 18
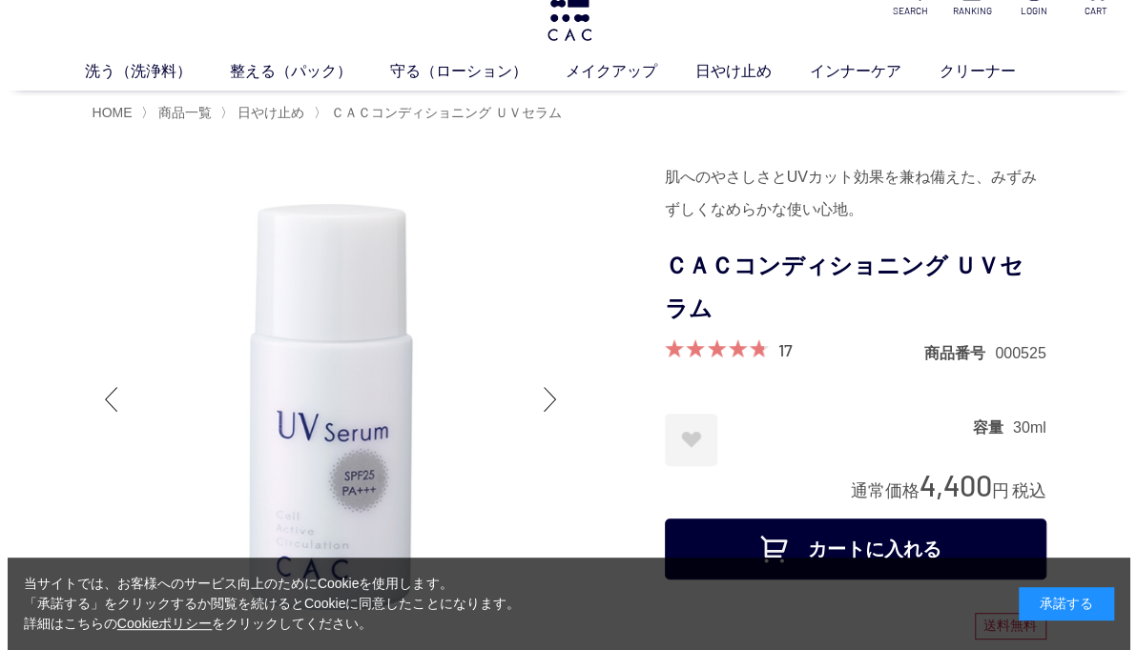
scroll to position [0, 0]
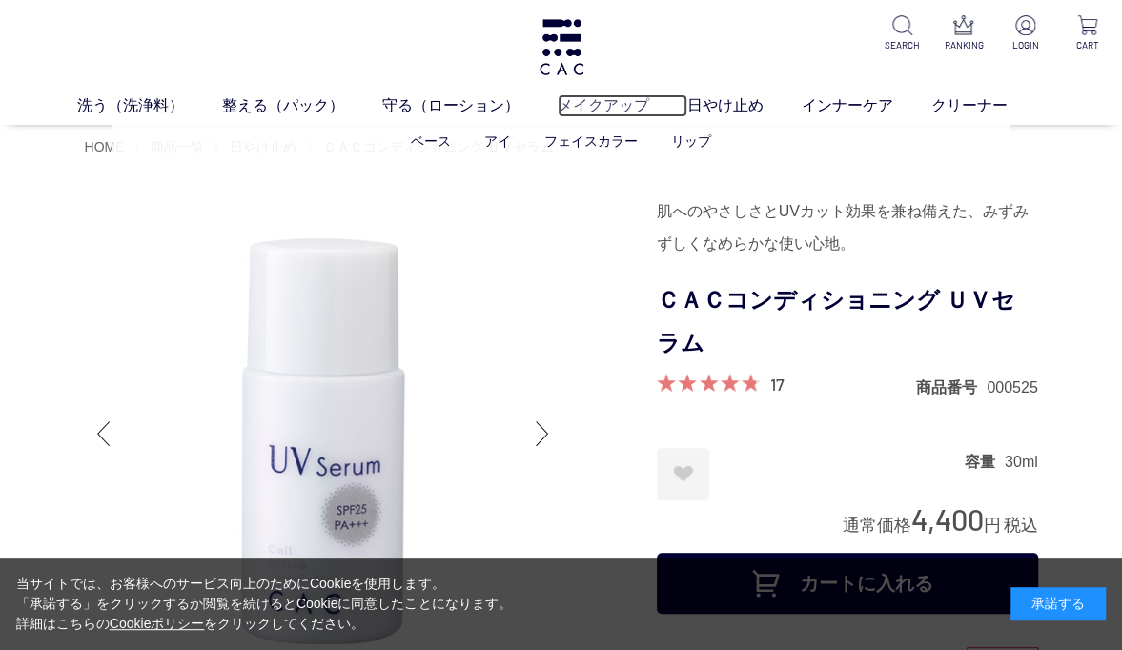
click at [616, 113] on link "メイクアップ" at bounding box center [623, 105] width 130 height 23
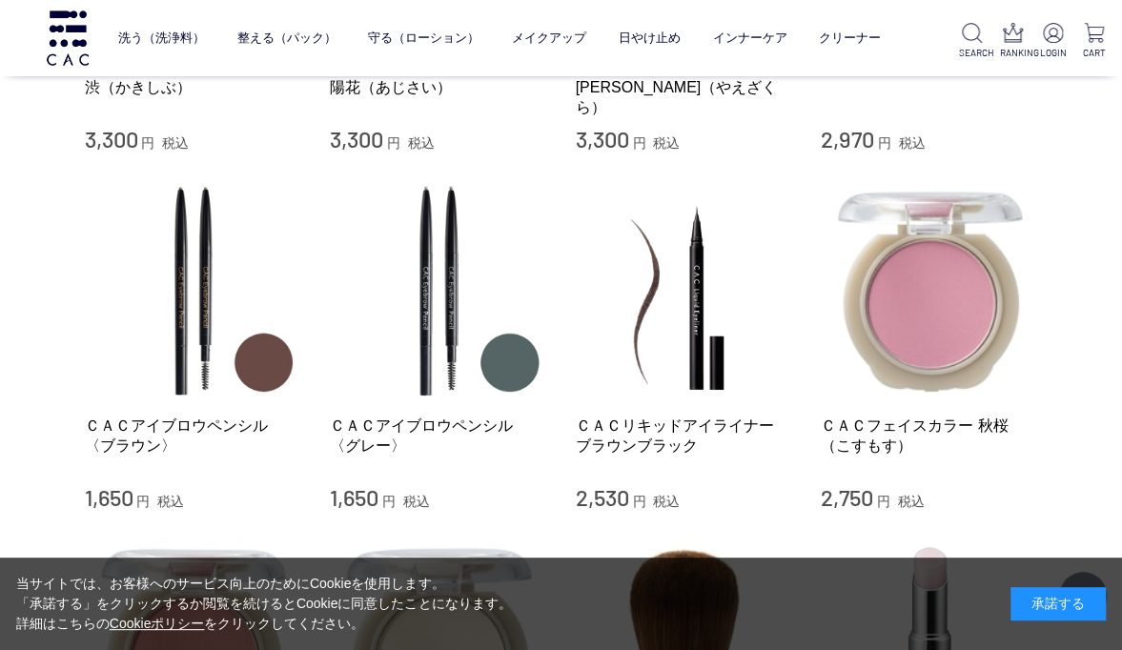
scroll to position [1471, 0]
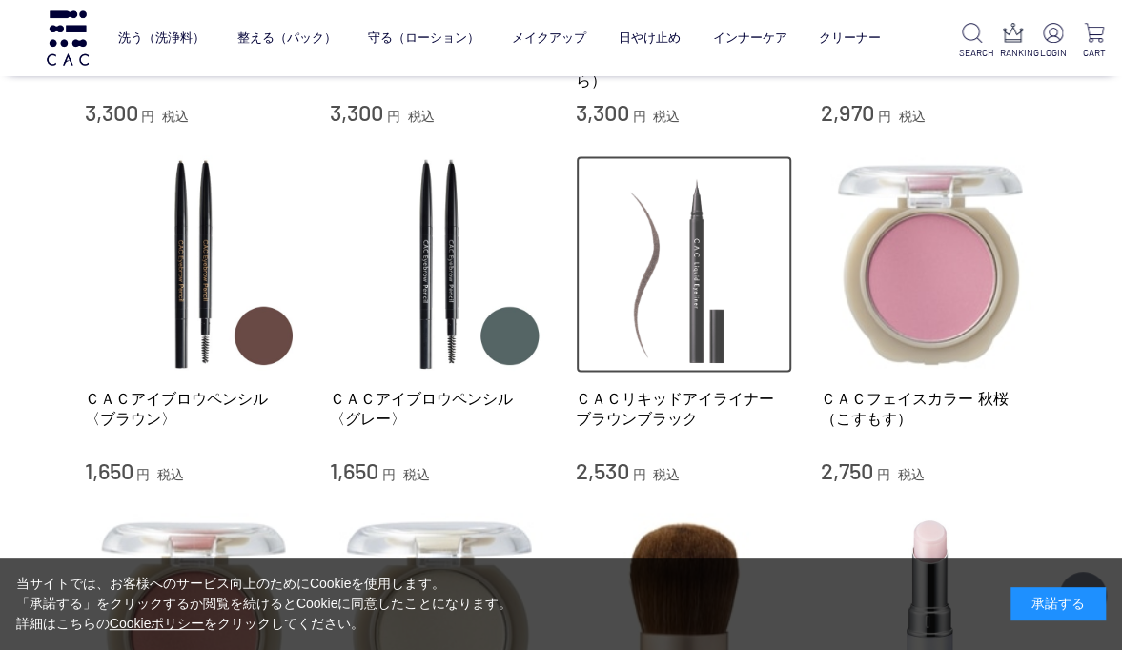
click at [703, 267] on img at bounding box center [684, 263] width 217 height 217
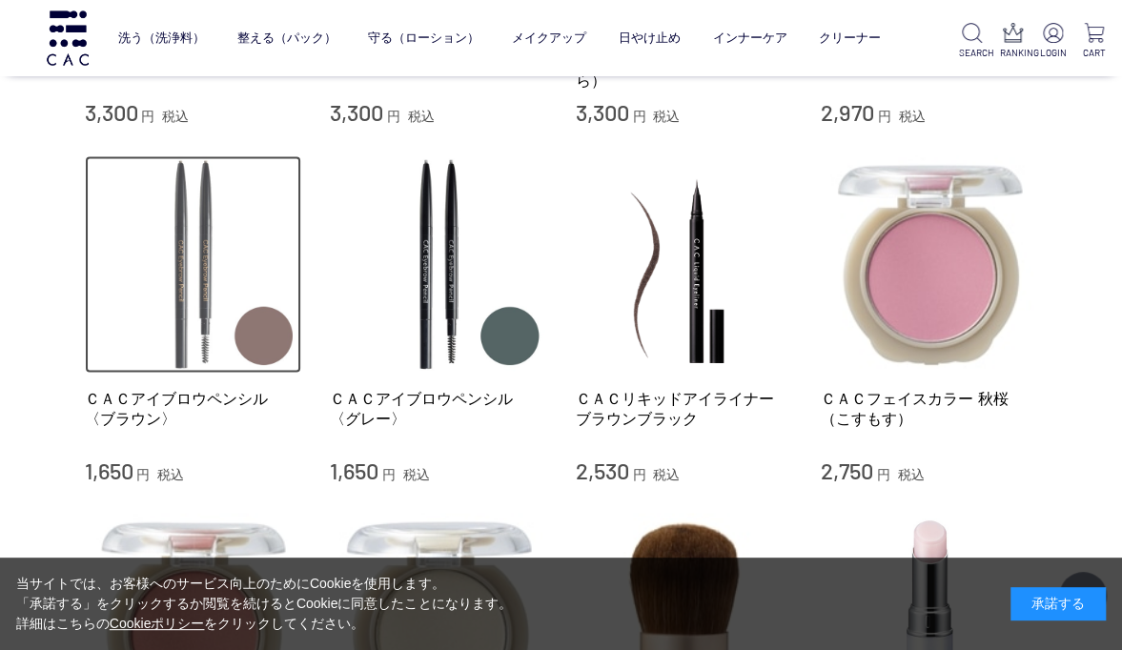
click at [210, 288] on img at bounding box center [193, 263] width 217 height 217
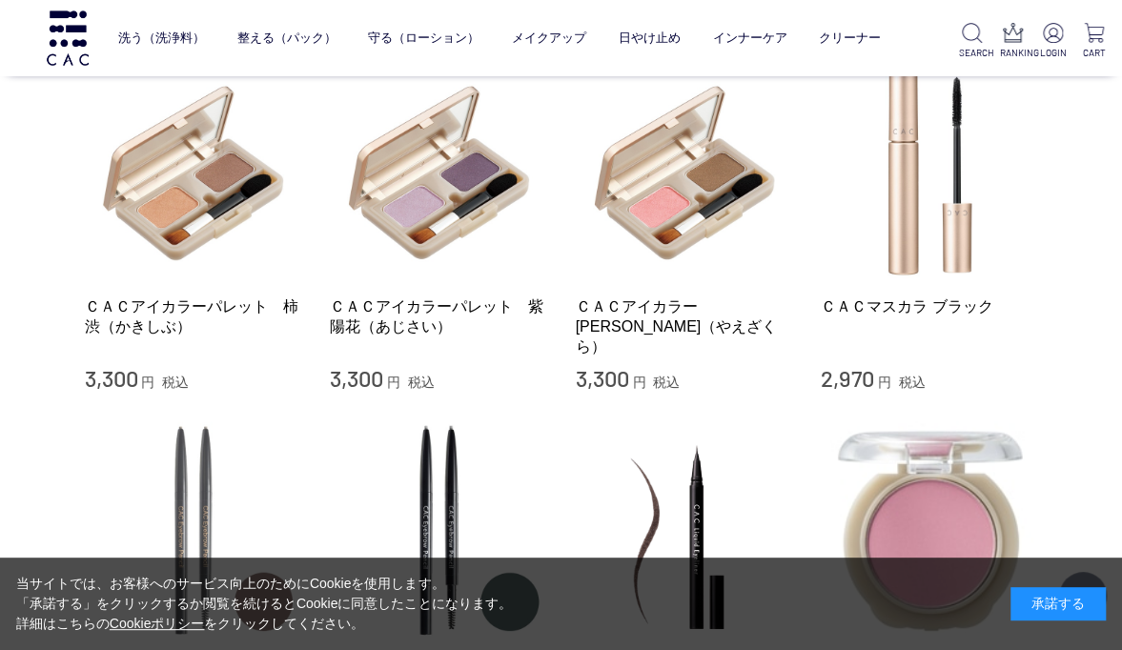
scroll to position [1202, 0]
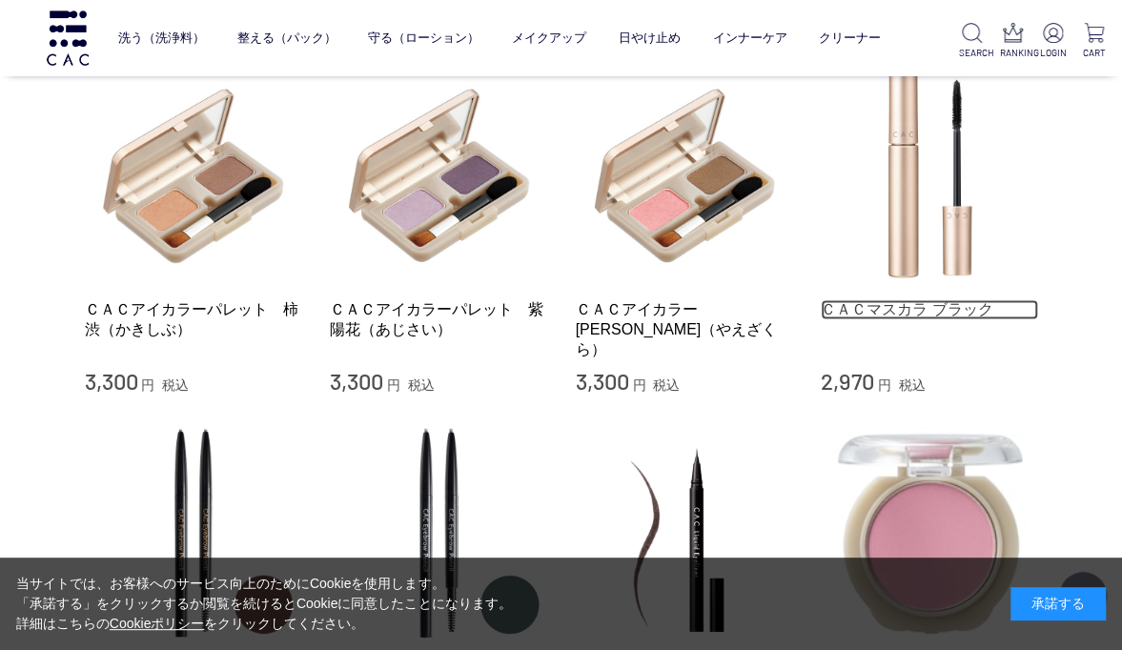
click at [959, 299] on link "ＣＡＣマスカラ ブラック" at bounding box center [929, 309] width 217 height 20
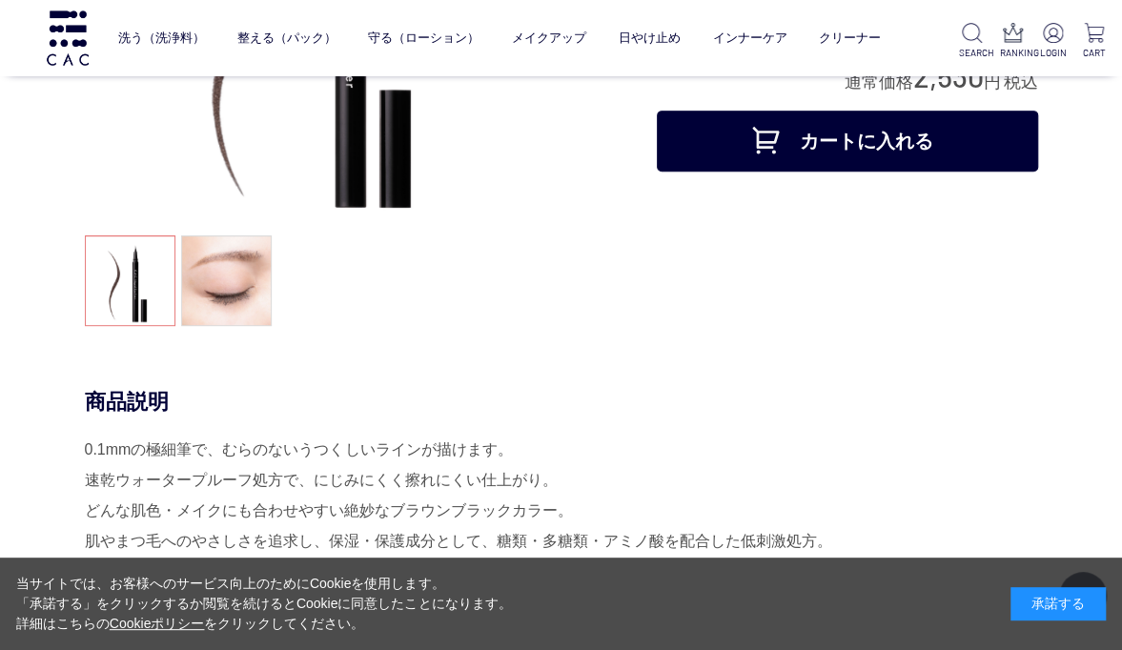
scroll to position [319, 0]
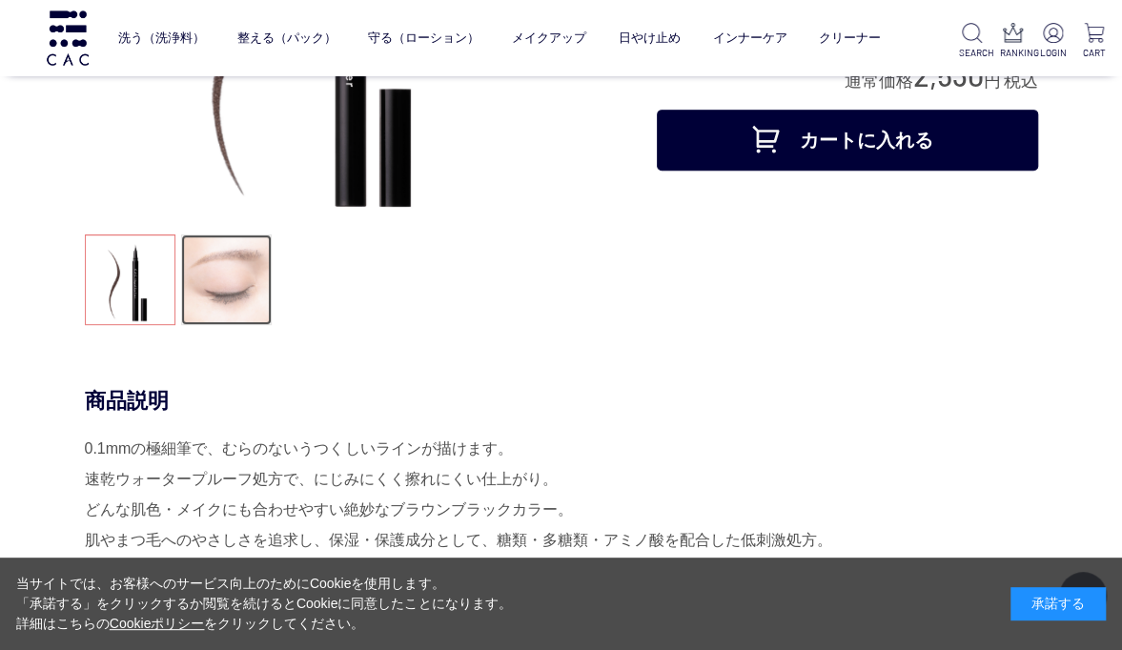
click at [228, 288] on link at bounding box center [226, 280] width 91 height 91
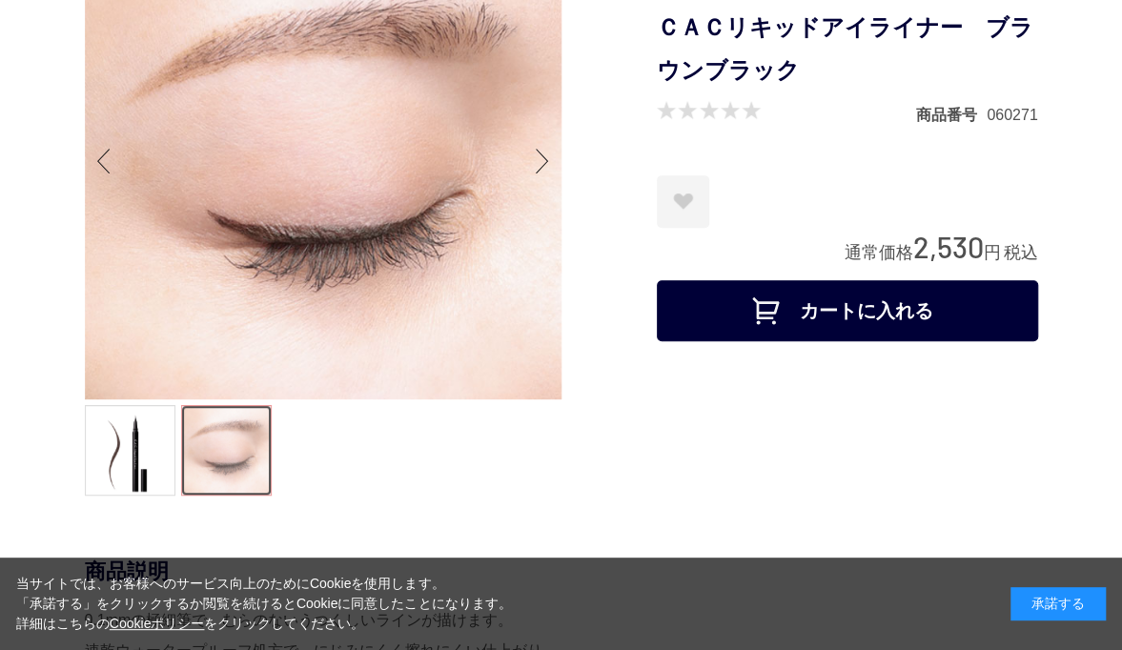
scroll to position [0, 0]
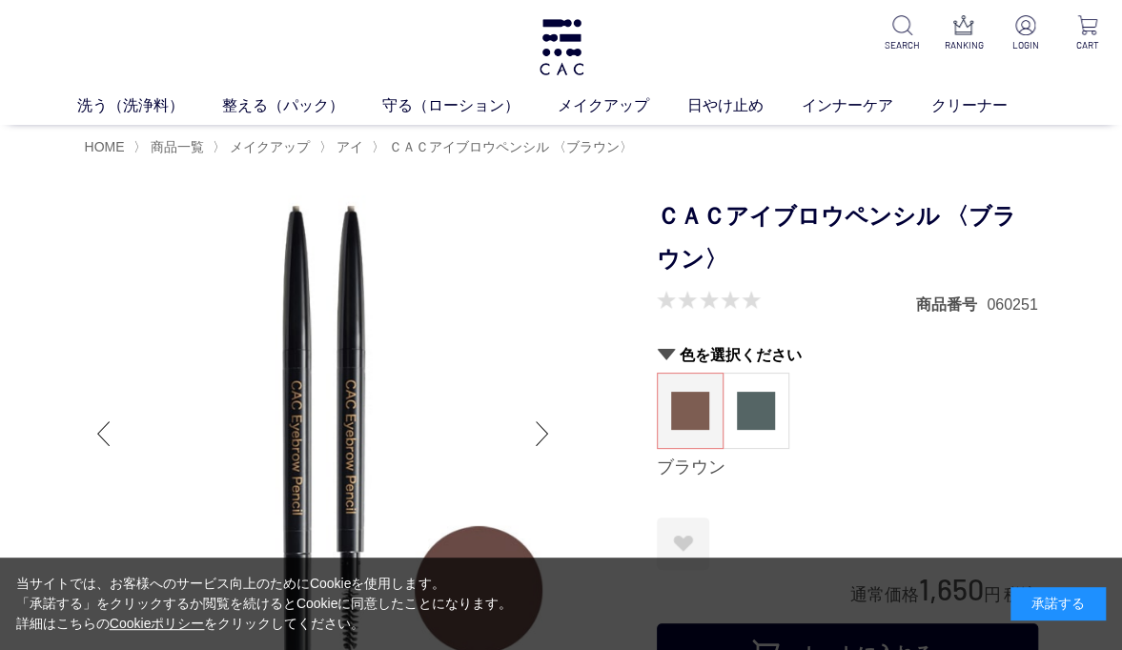
click at [1030, 420] on div "ブラウン グレー" at bounding box center [847, 411] width 381 height 76
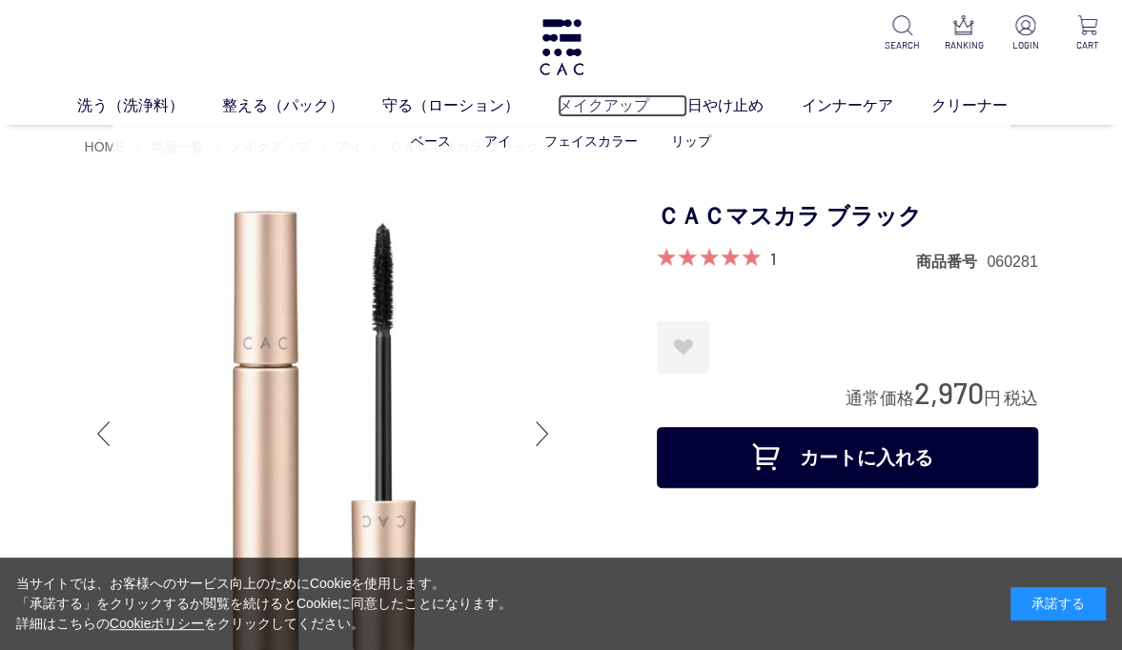
click at [604, 113] on link "メイクアップ" at bounding box center [623, 105] width 130 height 23
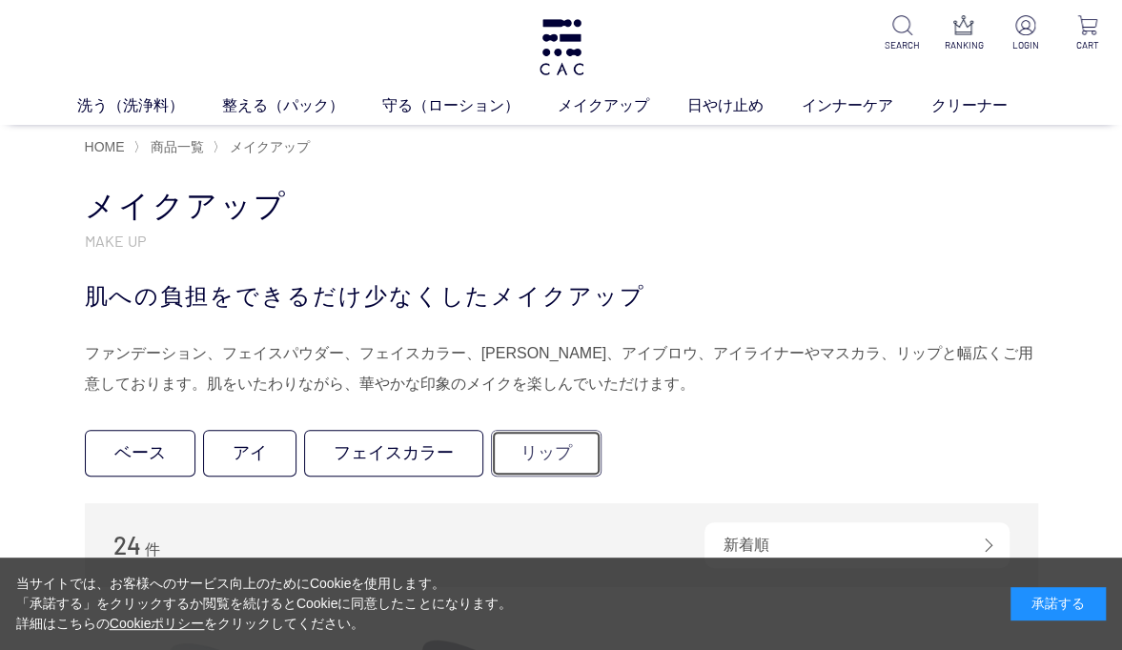
click at [549, 454] on link "リップ" at bounding box center [546, 453] width 111 height 47
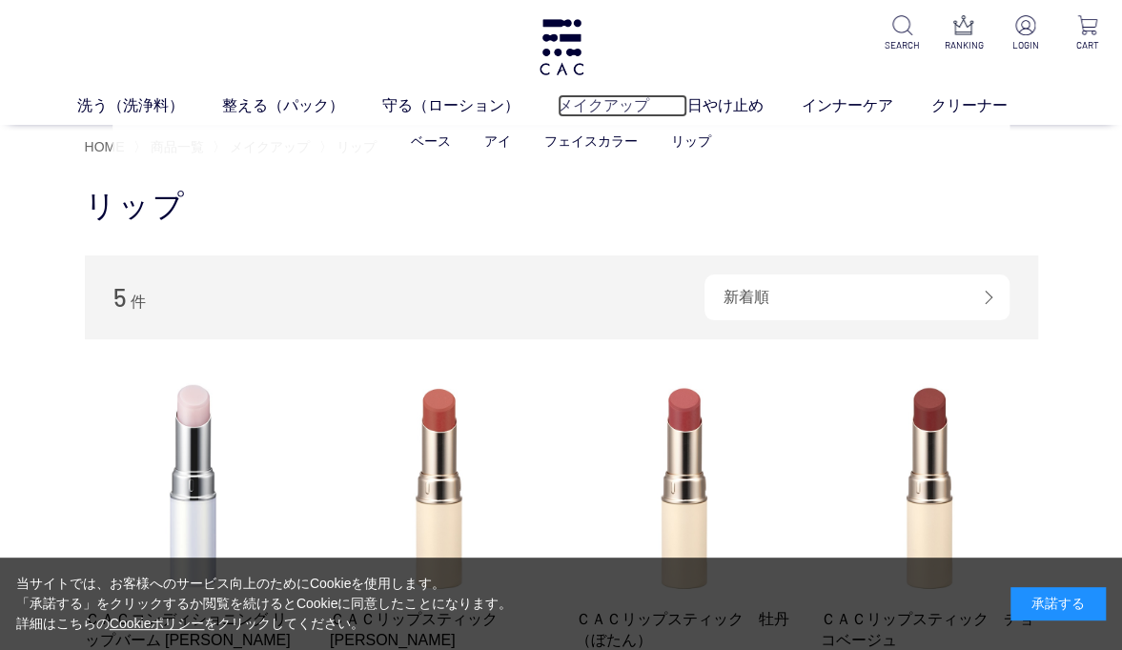
click at [607, 114] on link "メイクアップ" at bounding box center [623, 105] width 130 height 23
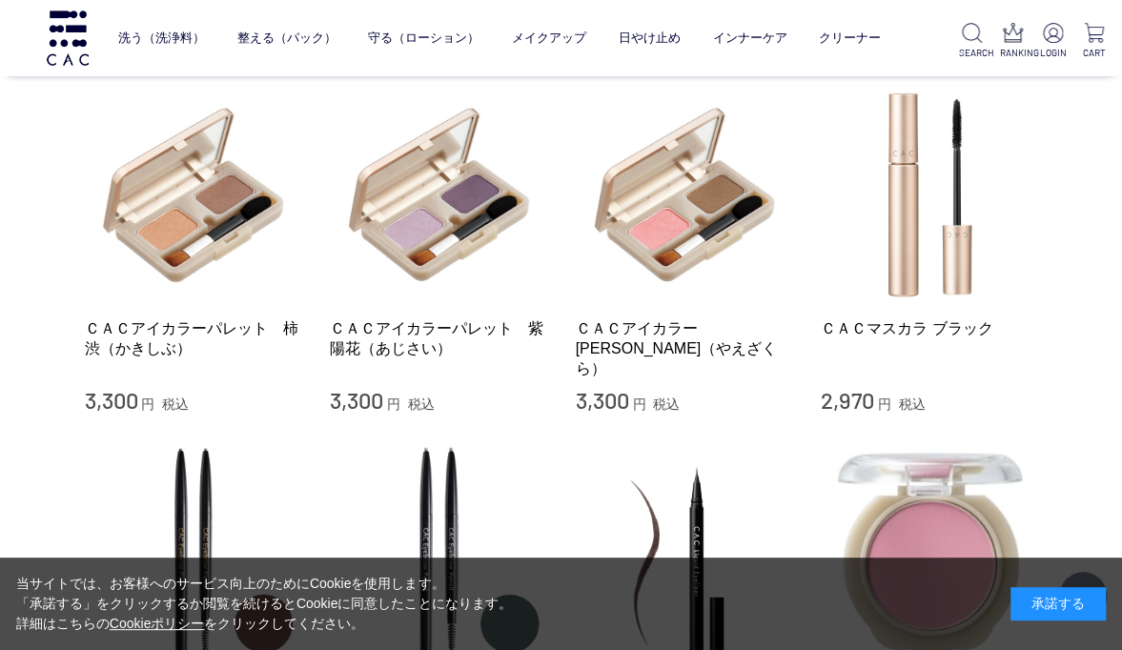
scroll to position [1193, 0]
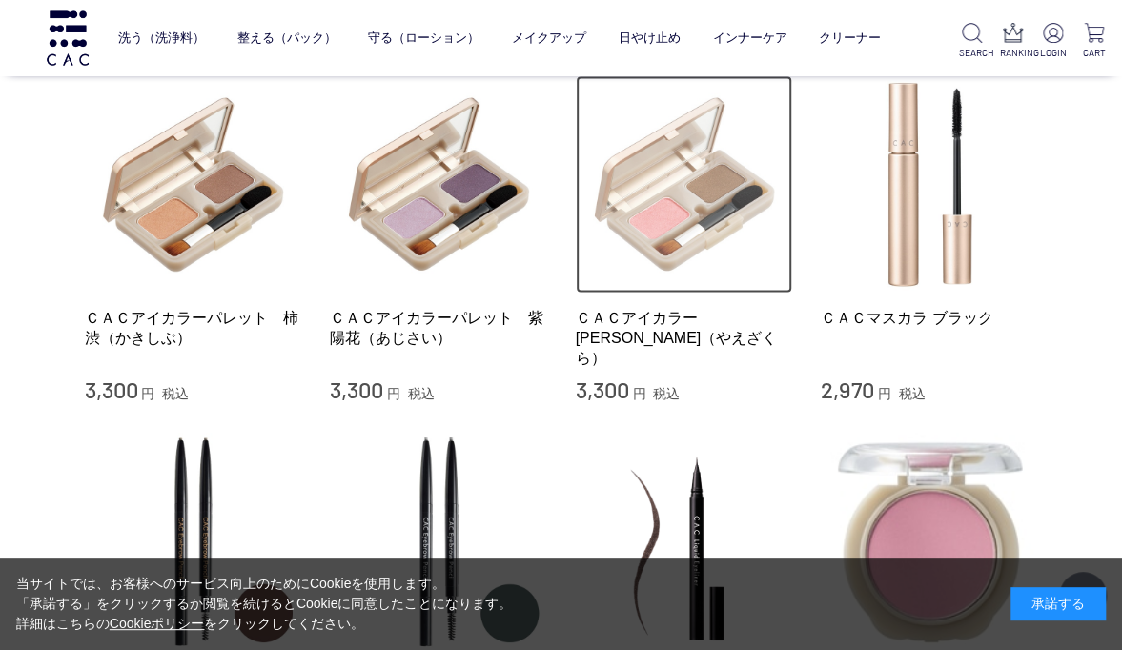
click at [682, 221] on img at bounding box center [684, 183] width 217 height 217
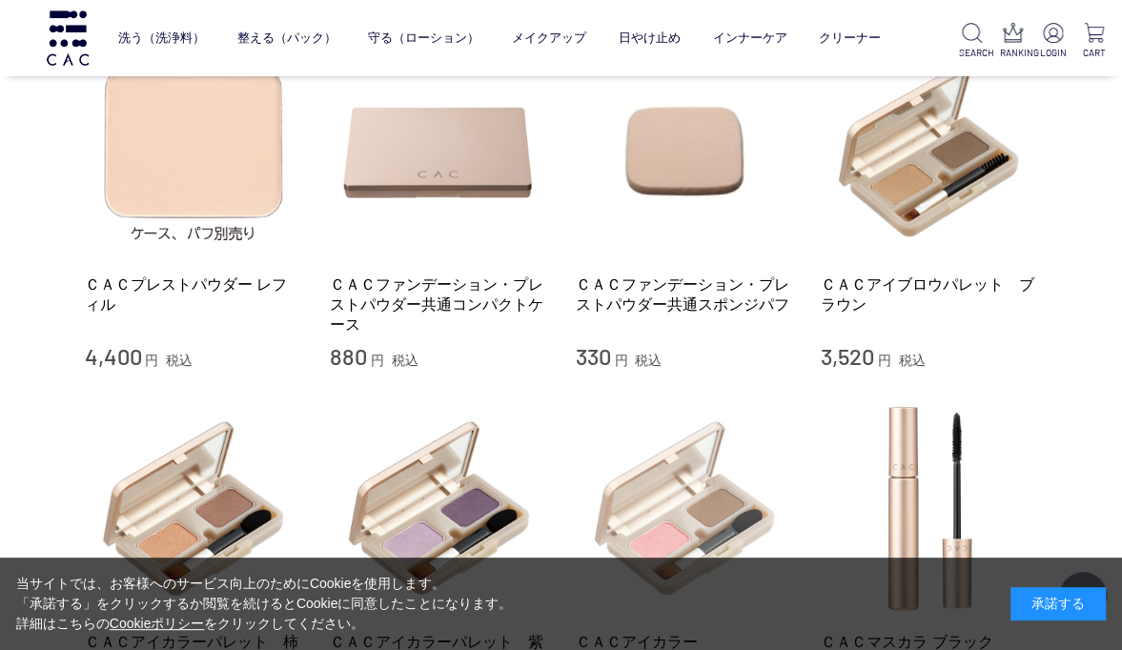
scroll to position [872, 0]
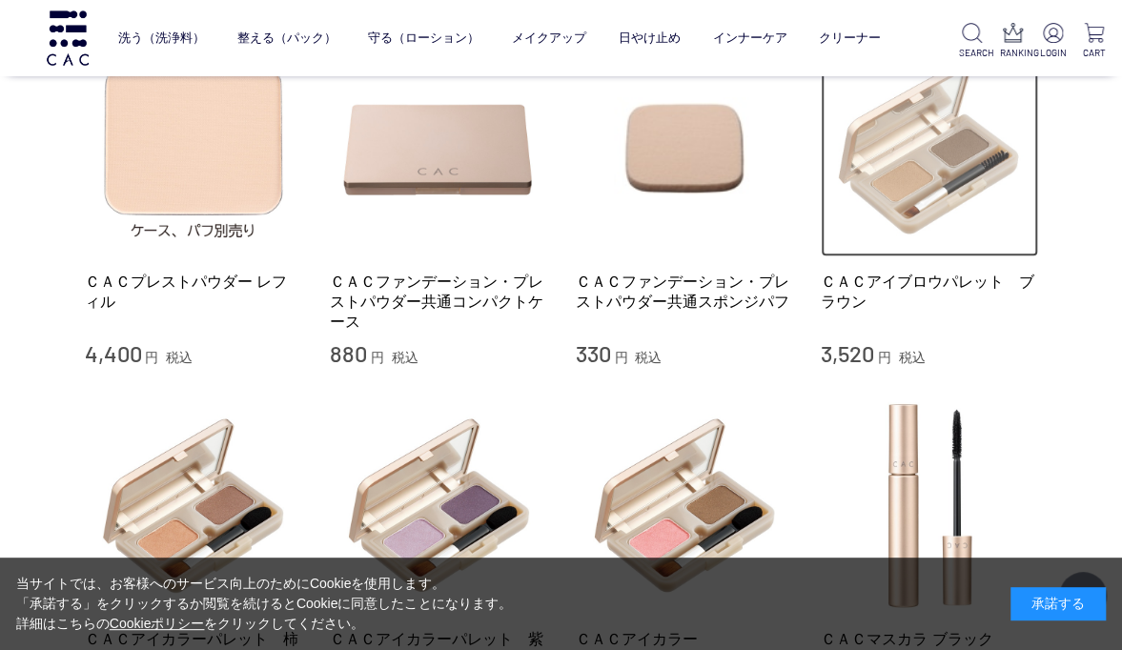
click at [908, 179] on img at bounding box center [929, 147] width 217 height 217
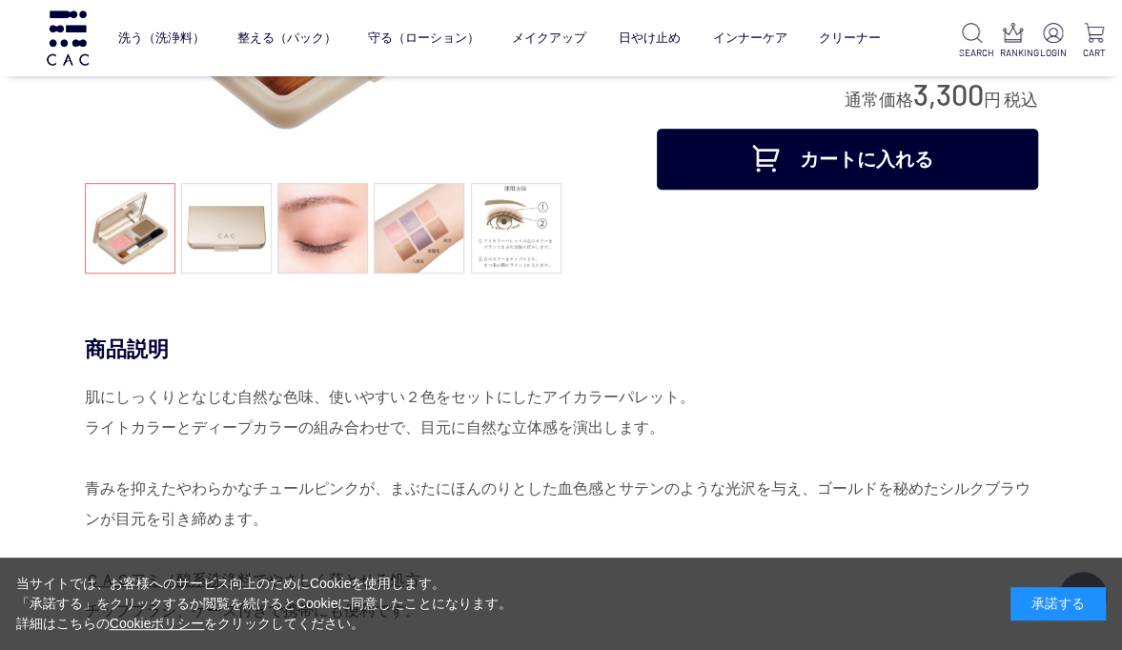
scroll to position [371, 0]
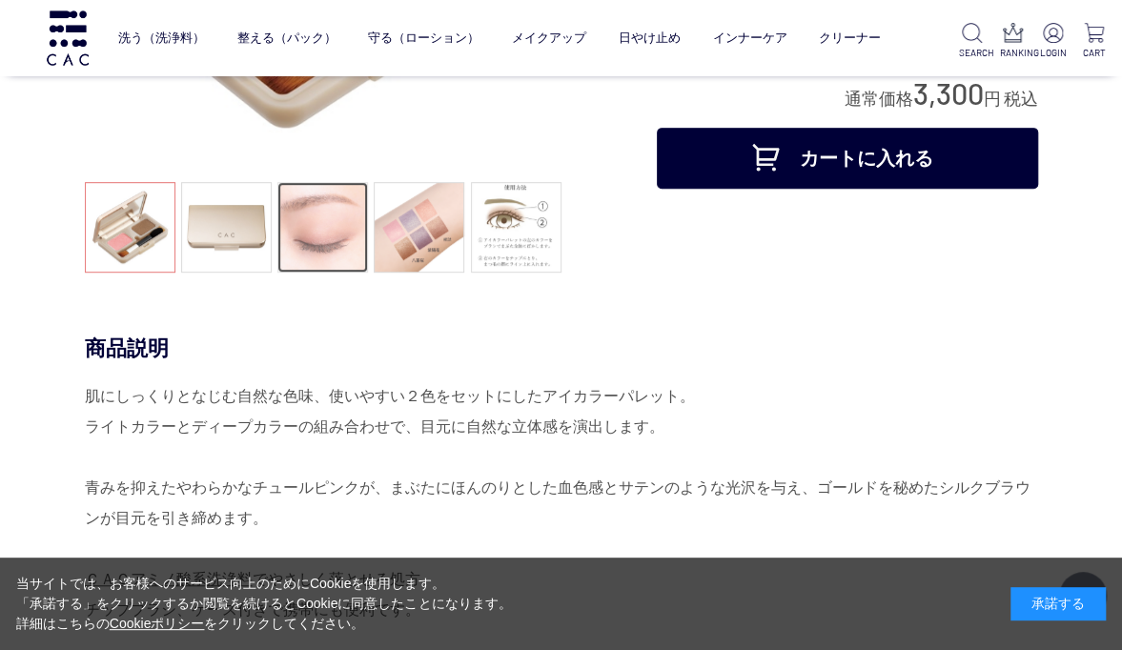
click at [337, 244] on link at bounding box center [323, 227] width 91 height 91
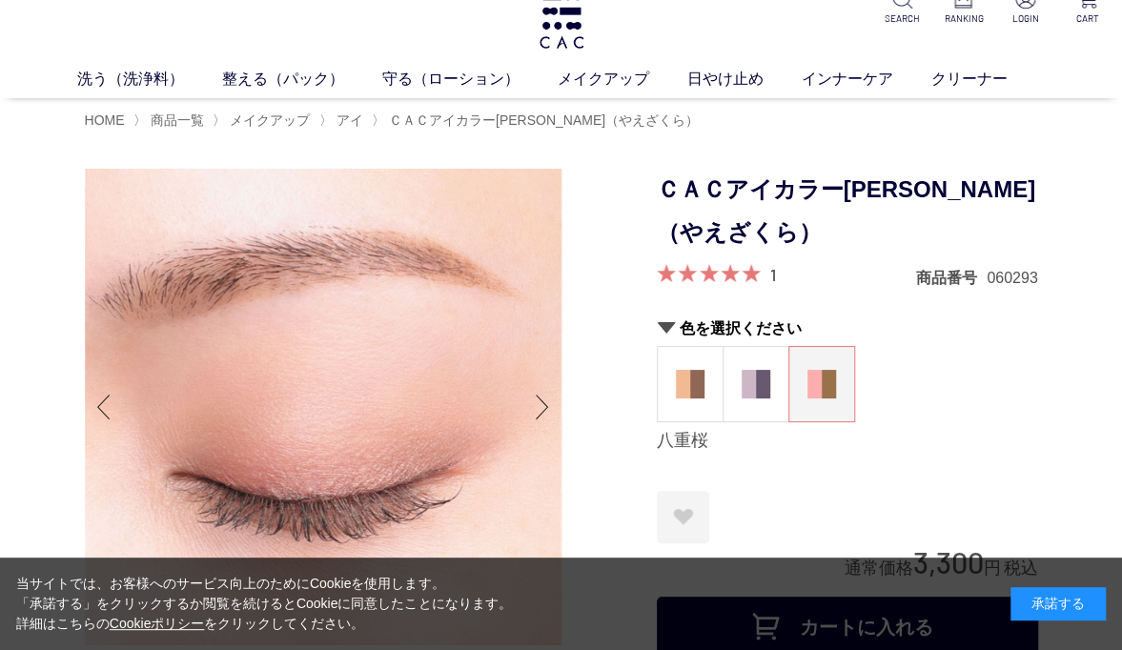
scroll to position [0, 0]
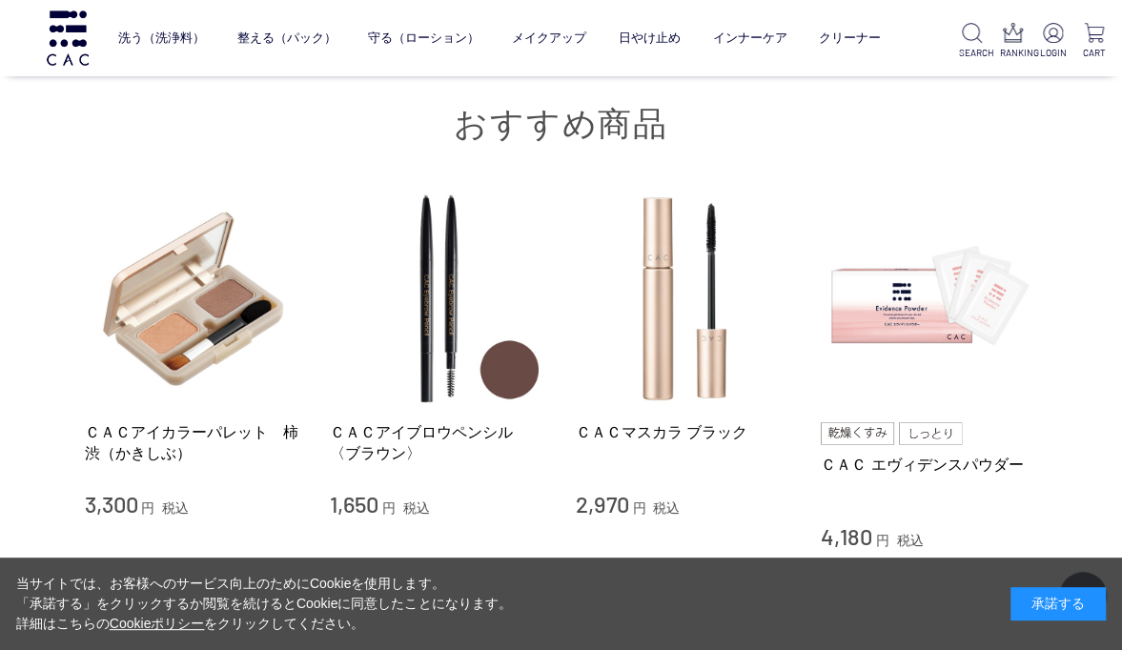
scroll to position [2953, 0]
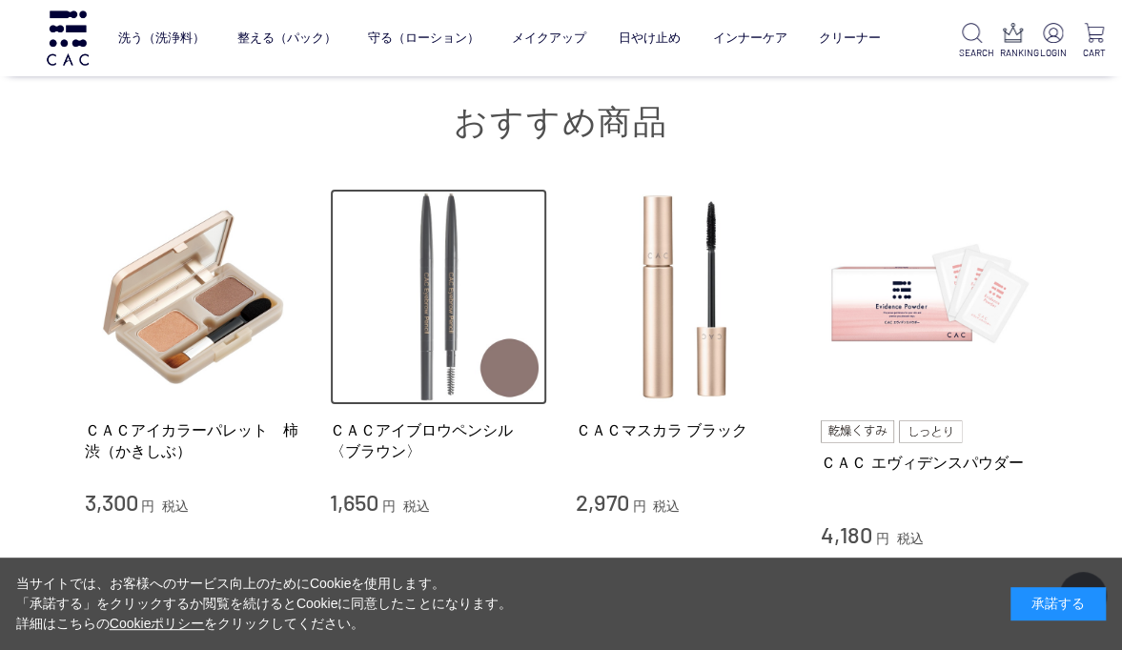
click at [428, 353] on img at bounding box center [438, 297] width 217 height 217
